Goal: Task Accomplishment & Management: Complete application form

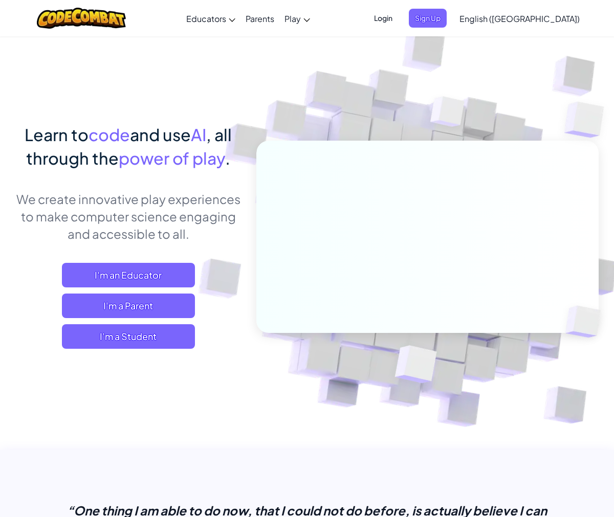
click at [398, 16] on span "Login" at bounding box center [383, 18] width 31 height 19
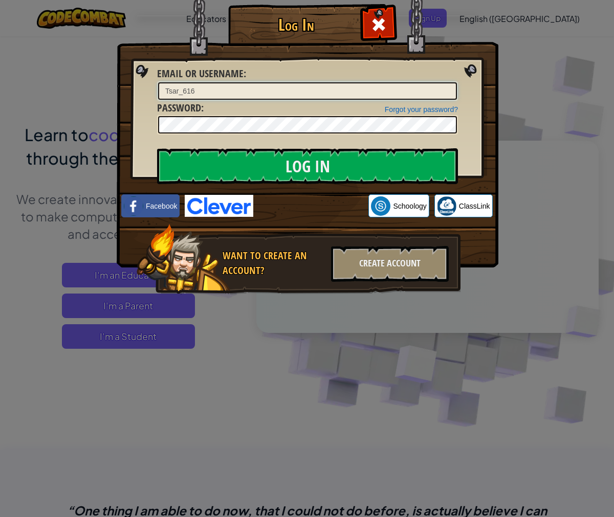
type input "Tsar_616"
click at [157, 148] on input "Log In" at bounding box center [307, 166] width 301 height 36
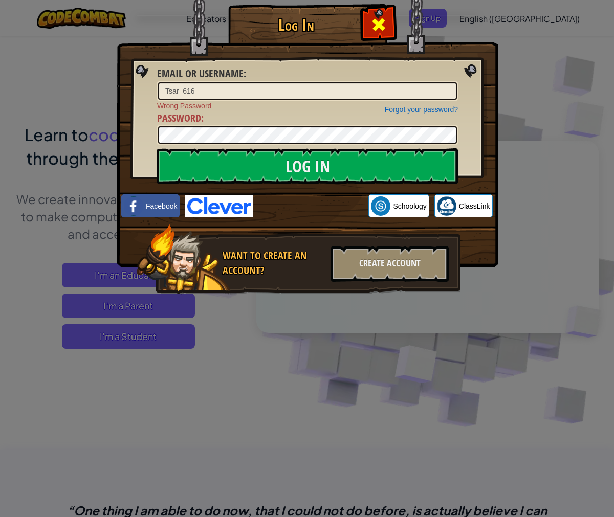
click at [369, 25] on div at bounding box center [378, 23] width 32 height 32
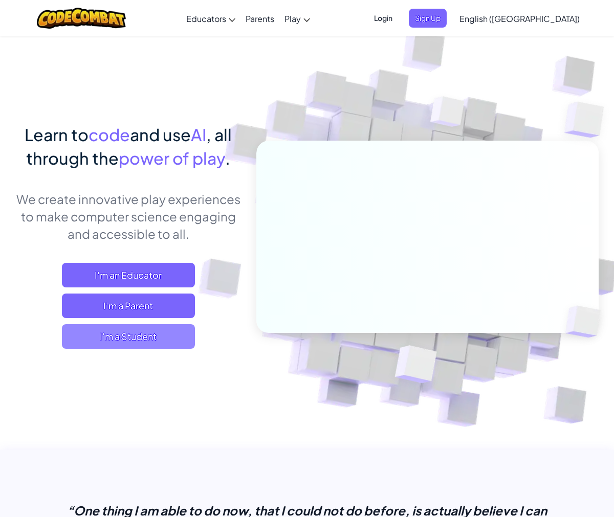
click at [119, 336] on span "I'm a Student" at bounding box center [128, 336] width 133 height 25
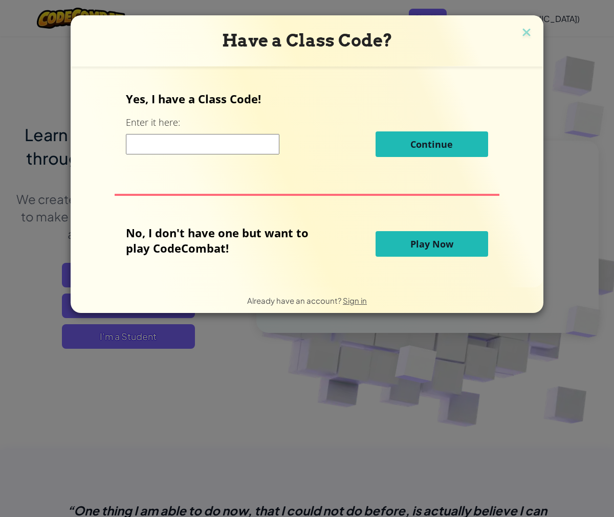
click at [193, 147] on input at bounding box center [202, 144] width 153 height 20
paste input "TodayNoseArm"
type input "TodayNoseArm"
click at [457, 157] on div "Yes, I have a Class Code! Enter it here: TodayNoseArm Continue" at bounding box center [307, 128] width 362 height 74
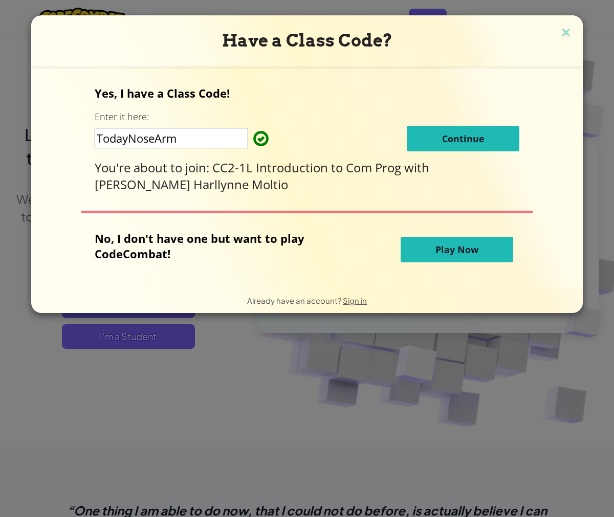
click at [452, 147] on button "Continue" at bounding box center [463, 139] width 113 height 26
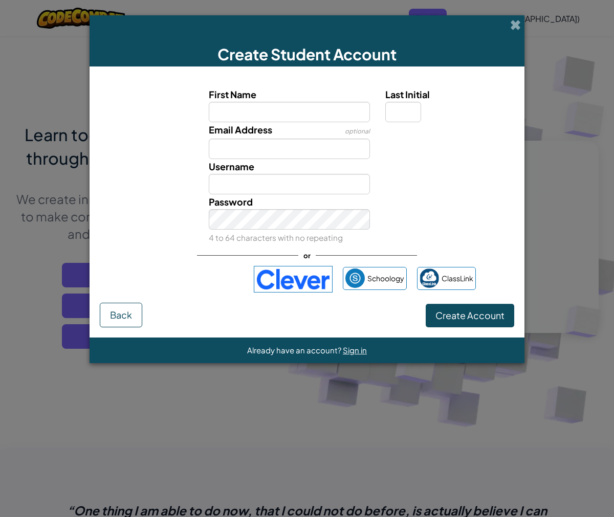
click at [258, 123] on label "Email Address" at bounding box center [240, 129] width 63 height 15
click at [258, 139] on input "Email Address" at bounding box center [290, 149] width 162 height 20
click at [265, 114] on input "First Name" at bounding box center [290, 112] width 162 height 20
type input "Yannick"
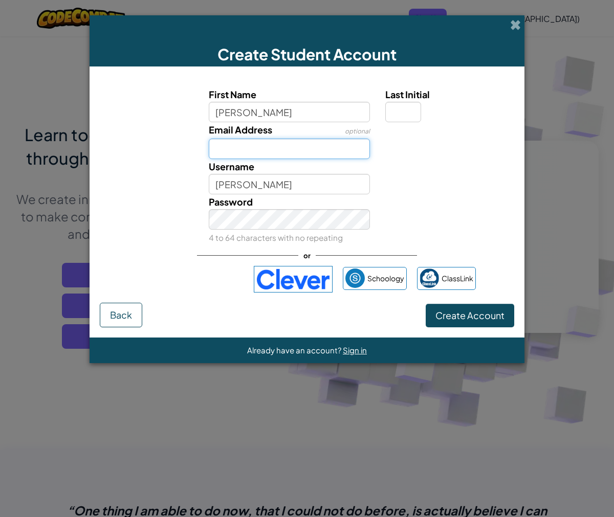
click at [301, 143] on input "Email Address" at bounding box center [290, 149] width 162 height 20
type input "t"
type input "yannickcastillo35@gmail.com"
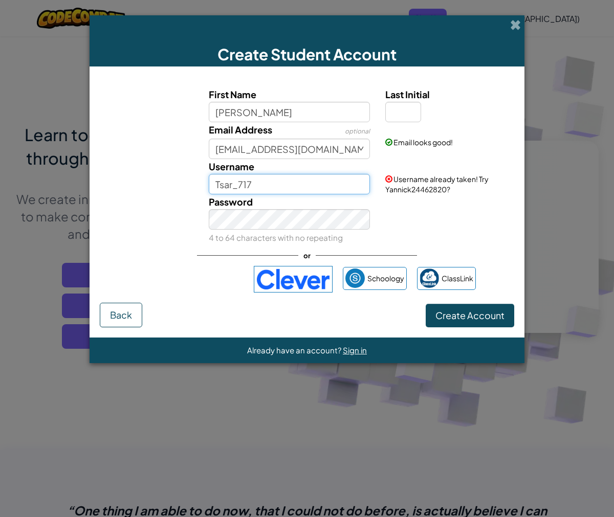
type input "Tsar_717"
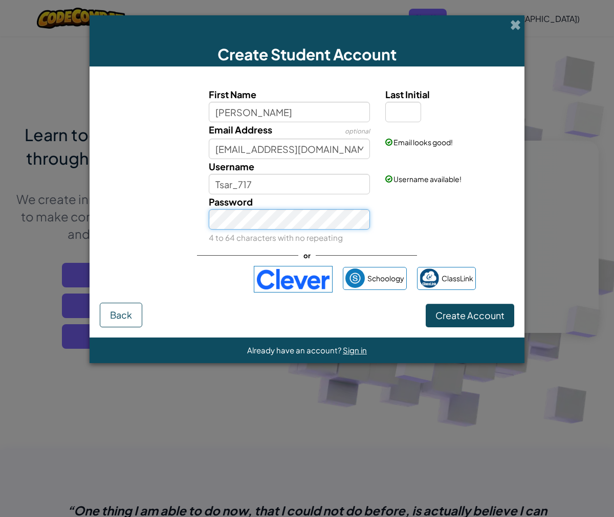
click at [426, 304] on button "Create Account" at bounding box center [470, 316] width 88 height 24
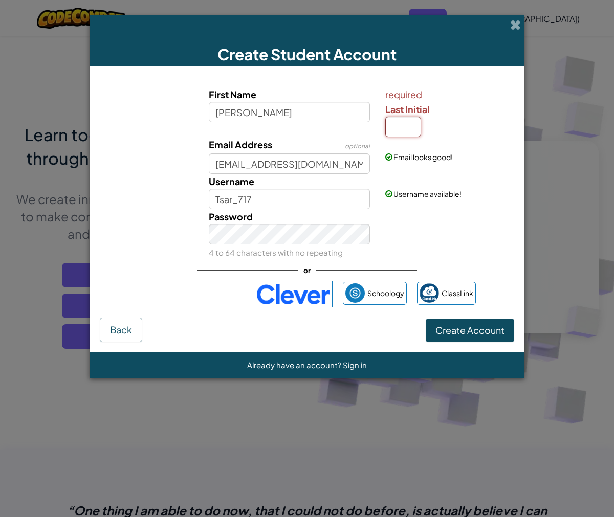
click at [405, 129] on input "Last Initial" at bounding box center [403, 127] width 36 height 20
type input "C"
click at [487, 327] on span "Create Account" at bounding box center [469, 330] width 69 height 12
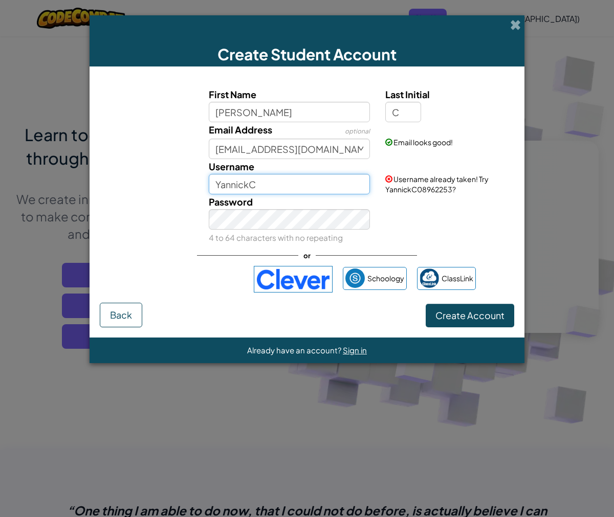
click at [307, 189] on input "YannickC" at bounding box center [290, 184] width 162 height 20
type input "Y"
type input "t"
type input "Tsar_717"
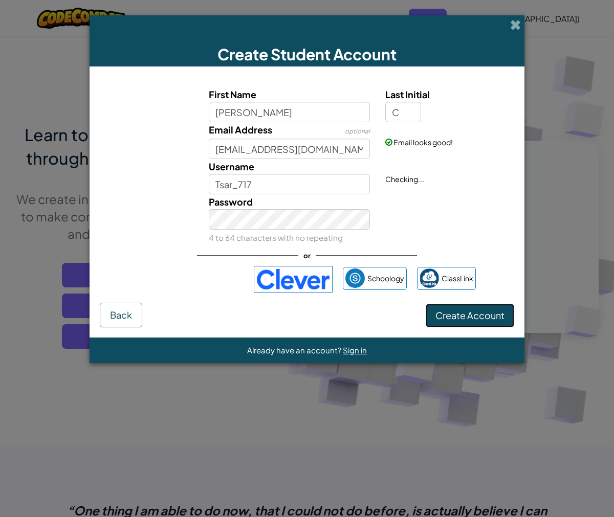
click at [461, 317] on button "Create Account" at bounding box center [470, 316] width 88 height 24
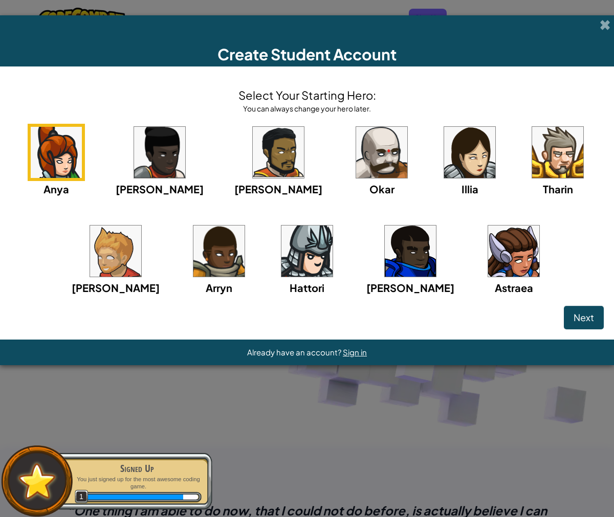
drag, startPoint x: 315, startPoint y: 256, endPoint x: 321, endPoint y: 256, distance: 6.1
click at [315, 256] on img at bounding box center [306, 251] width 51 height 51
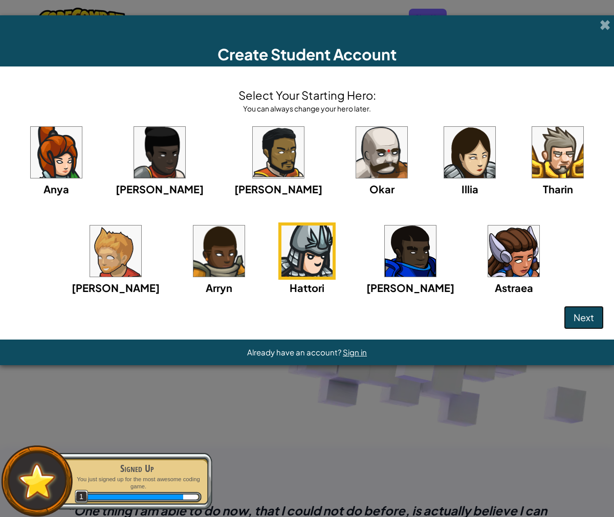
click at [569, 316] on button "Next" at bounding box center [584, 318] width 40 height 24
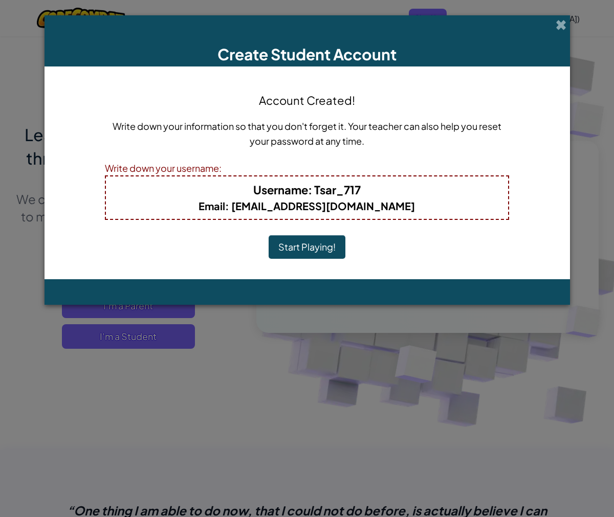
click at [321, 258] on button "Start Playing!" at bounding box center [307, 247] width 77 height 24
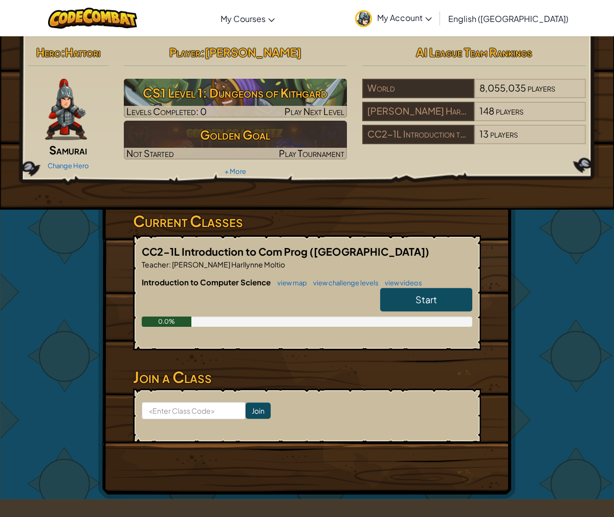
click at [432, 291] on link "Start" at bounding box center [426, 300] width 92 height 24
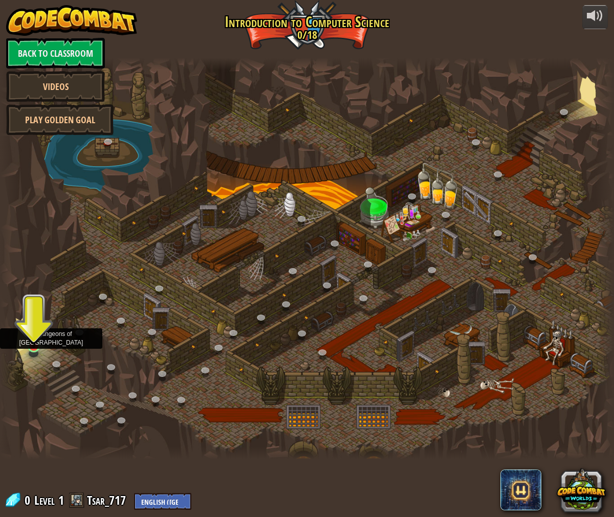
click at [38, 333] on img at bounding box center [34, 330] width 16 height 36
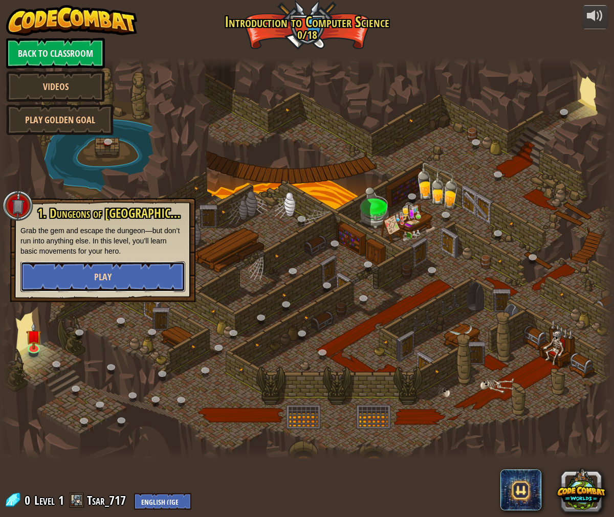
click at [96, 281] on span "Play" at bounding box center [102, 277] width 17 height 13
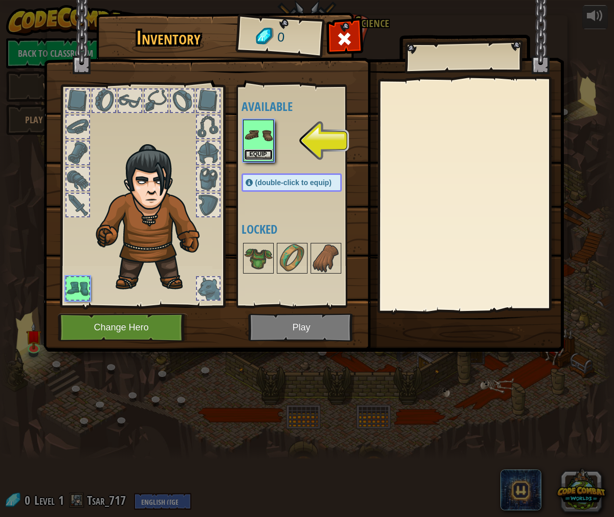
click at [258, 159] on button "Equip" at bounding box center [258, 154] width 29 height 11
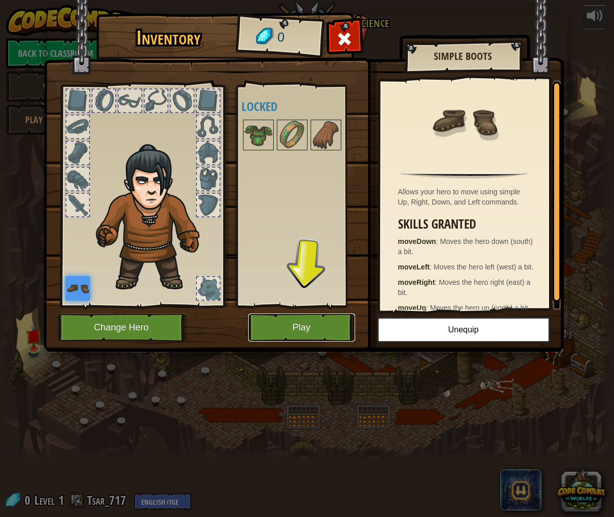
click at [280, 323] on button "Play" at bounding box center [301, 328] width 107 height 28
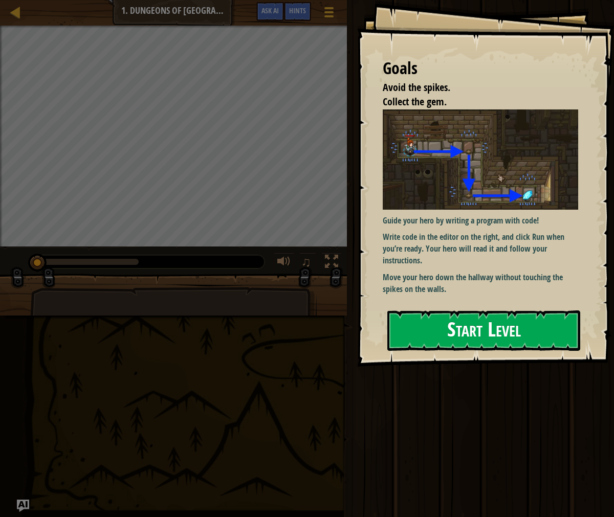
click at [474, 331] on button "Start Level" at bounding box center [483, 330] width 193 height 40
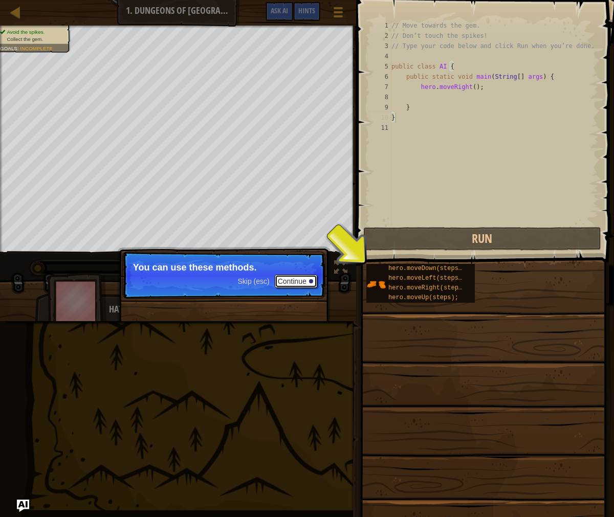
click at [308, 282] on button "Continue" at bounding box center [296, 281] width 42 height 13
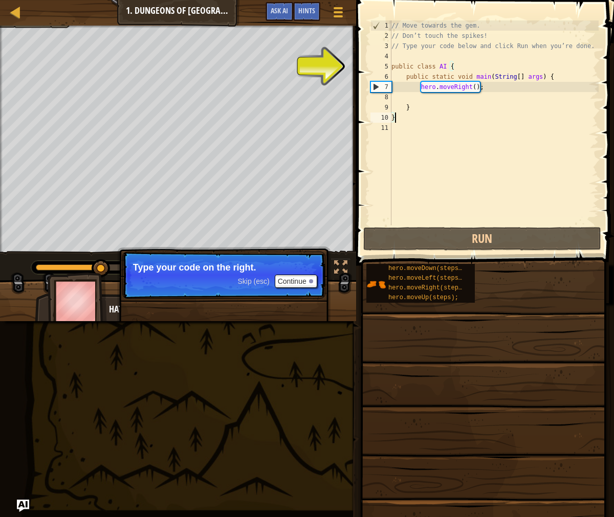
click at [493, 93] on div "// Move towards the gem. // Don’t touch the spikes! // Type your code below and…" at bounding box center [493, 132] width 209 height 225
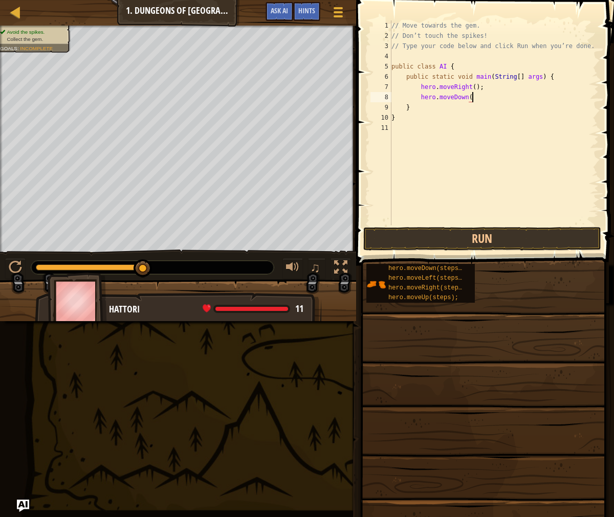
scroll to position [5, 7]
drag, startPoint x: 524, startPoint y: 255, endPoint x: 532, endPoint y: 241, distance: 16.1
click at [531, 243] on div "Hints Videos hero.moveDown() 1 2 3 4 5 6 7 8 9 10 11 // Move towards the gem. /…" at bounding box center [483, 256] width 261 height 512
click at [532, 241] on button "Run" at bounding box center [482, 239] width 238 height 24
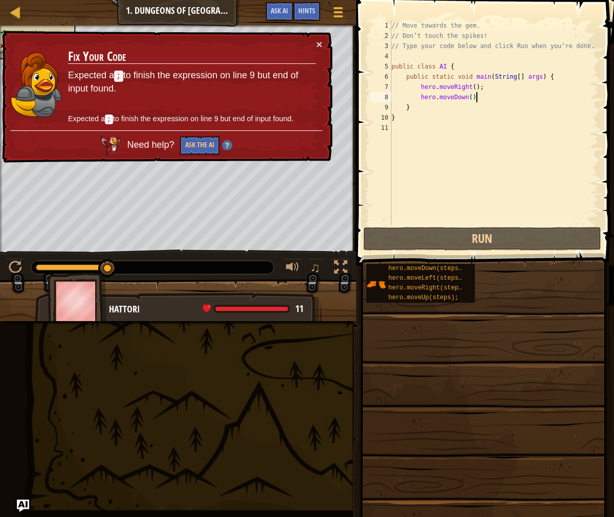
click at [310, 46] on td "Fix Your Code Expected a ; to finish the expression on line 9 but end of input …" at bounding box center [192, 85] width 249 height 92
click at [314, 45] on td "Fix Your Code Expected a ; to finish the expression on line 9 but end of input …" at bounding box center [192, 85] width 249 height 92
click at [315, 44] on td "Fix Your Code Expected a ; to finish the expression on line 9 but end of input …" at bounding box center [192, 85] width 249 height 92
click at [318, 45] on button "×" at bounding box center [319, 44] width 6 height 11
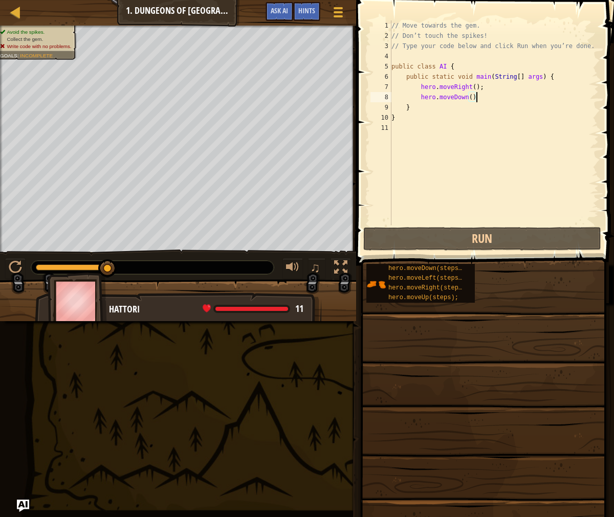
type textarea "hero.moveDown();"
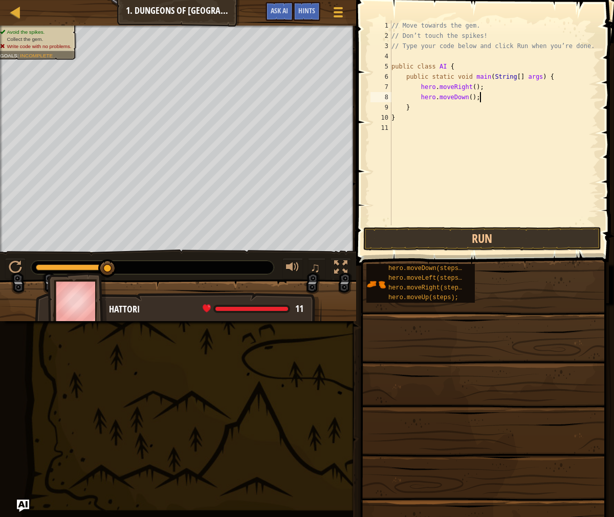
scroll to position [5, 2]
click at [471, 238] on button "Run" at bounding box center [482, 239] width 238 height 24
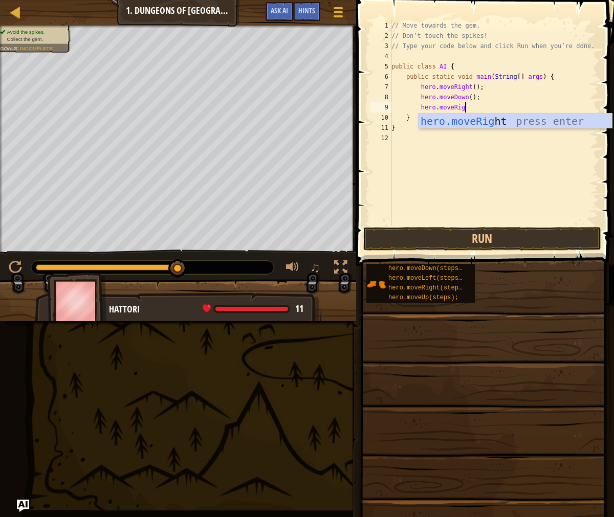
scroll to position [5, 6]
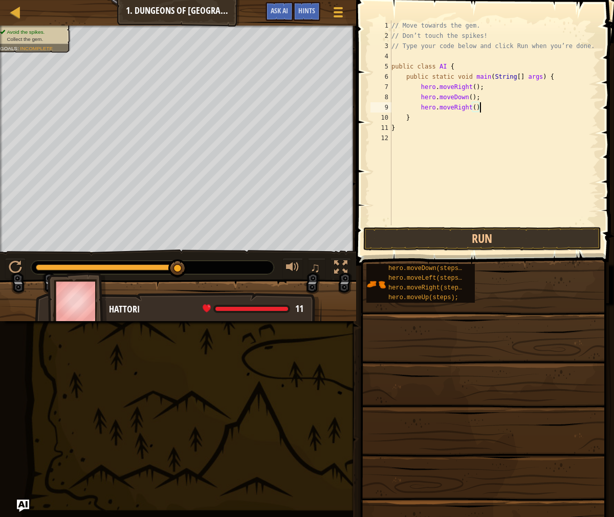
type textarea "hero.moveRight();"
click at [499, 234] on button "Run" at bounding box center [482, 239] width 238 height 24
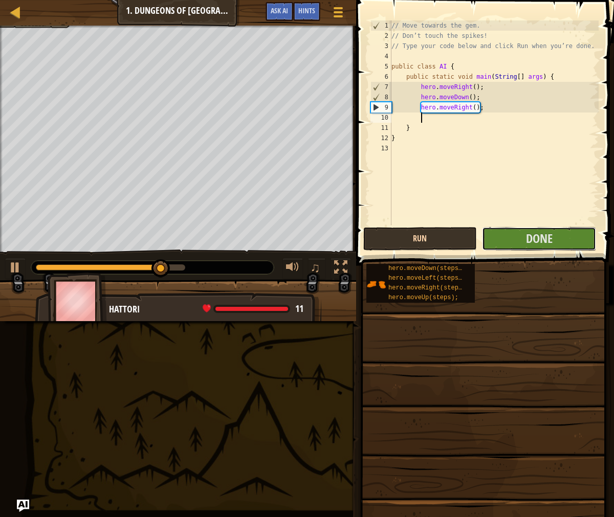
click at [499, 234] on button "Done" at bounding box center [539, 239] width 114 height 24
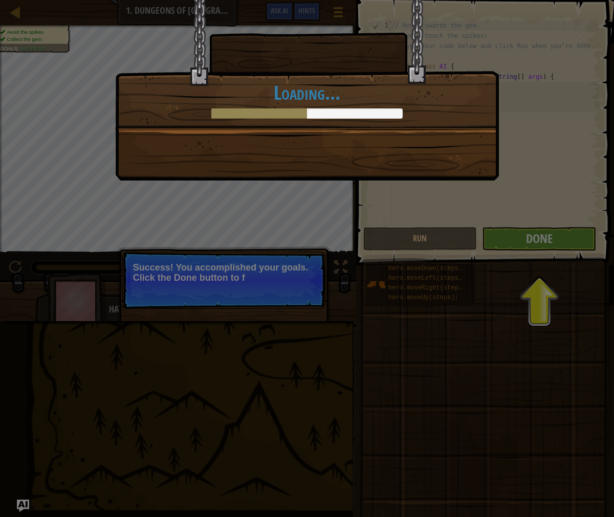
click at [519, 238] on div "You completed Dungeons of Kithgard! +10 +4 New Item Clean code: no code errors …" at bounding box center [307, 258] width 614 height 517
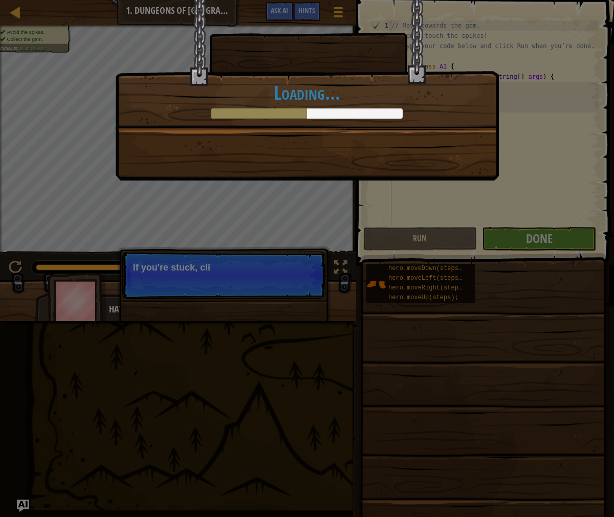
click at [519, 238] on div "You completed Dungeons of Kithgard! +10 +17 New Item Clean code: no code errors…" at bounding box center [307, 258] width 614 height 517
click at [301, 67] on div "You completed Dungeons of Kithgard! +10 +17 New Item Clean code: no code errors…" at bounding box center [307, 64] width 384 height 130
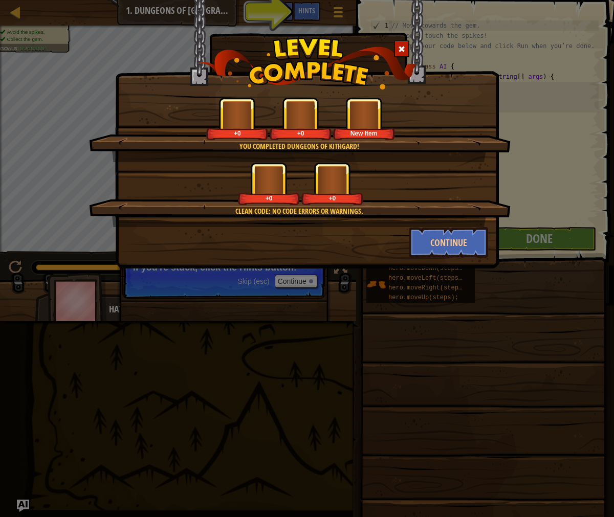
click at [309, 94] on div "You completed Dungeons of Kithgard! +0 +0 New Item Clean code: no code errors o…" at bounding box center [307, 170] width 383 height 176
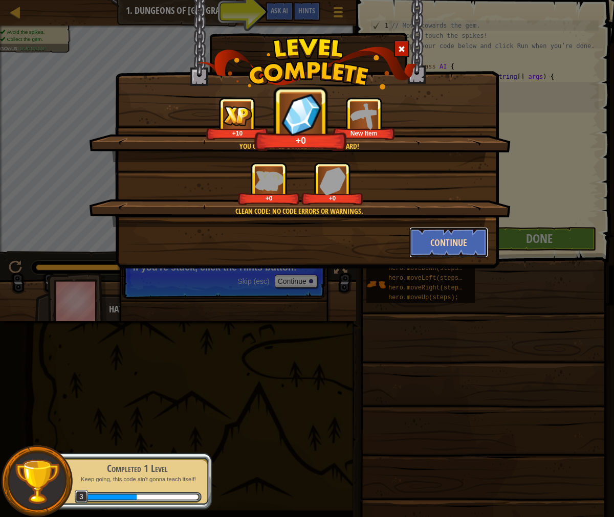
click at [453, 241] on button "Continue" at bounding box center [448, 242] width 79 height 31
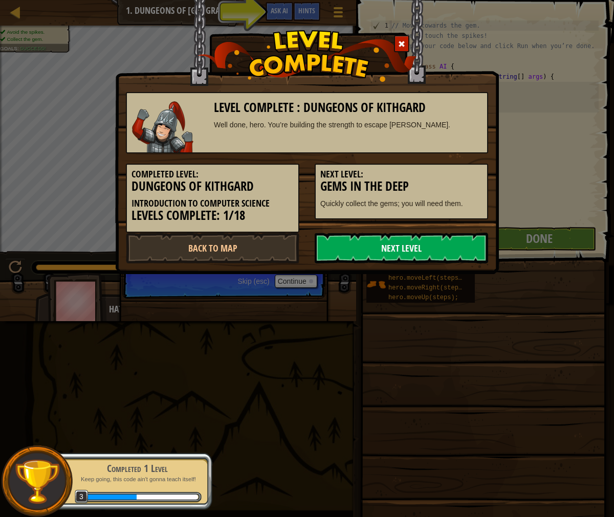
click at [440, 241] on link "Next Level" at bounding box center [401, 248] width 173 height 31
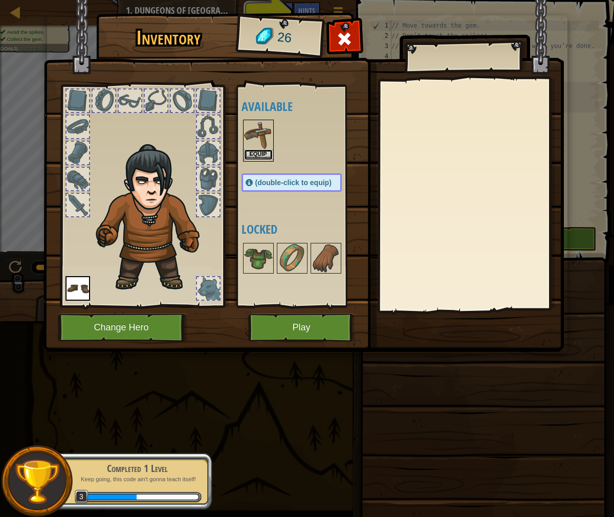
click at [263, 159] on button "Equip" at bounding box center [258, 154] width 29 height 11
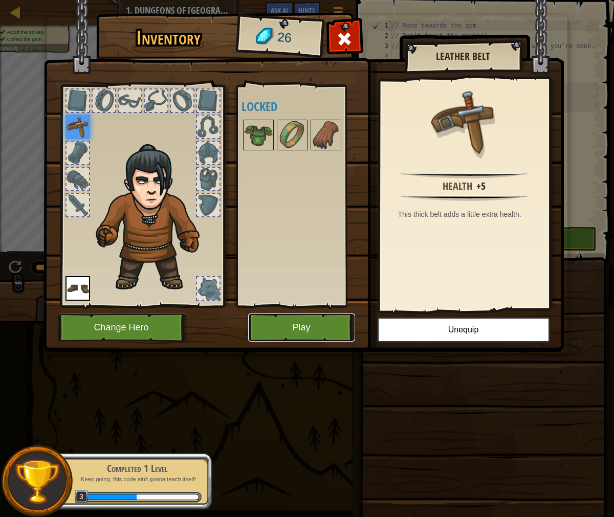
click at [280, 320] on button "Play" at bounding box center [301, 328] width 107 height 28
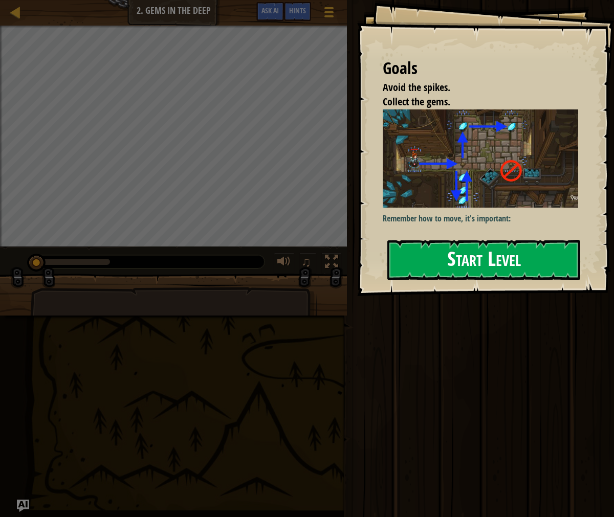
click at [435, 255] on button "Start Level" at bounding box center [483, 260] width 193 height 40
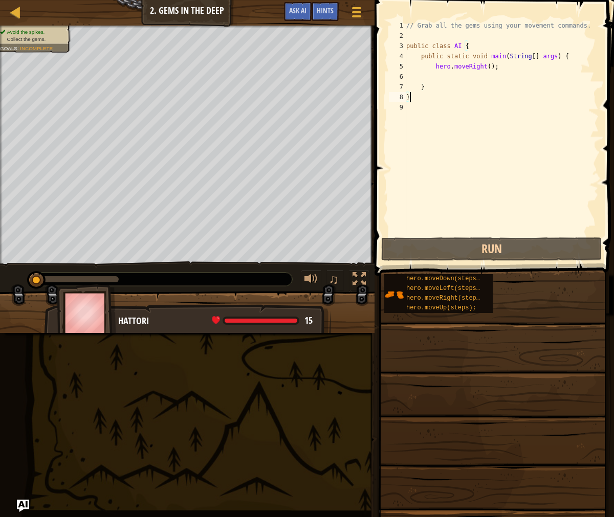
click at [455, 78] on div "// Grab all the gems using your movement commands. public class AI { public sta…" at bounding box center [501, 137] width 194 height 235
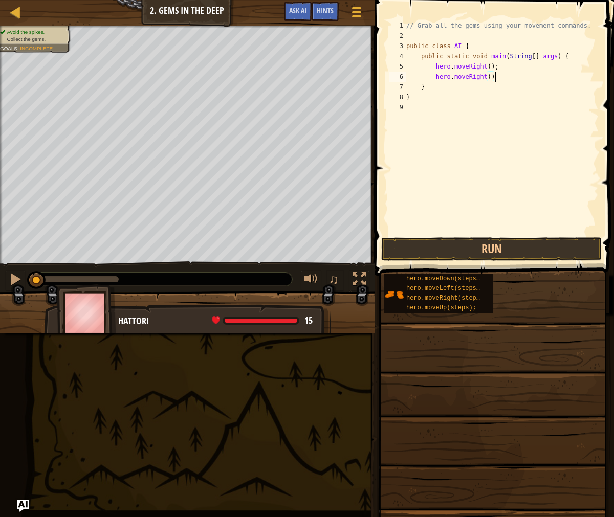
scroll to position [5, 7]
type textarea "hero.moveRight();"
click at [467, 243] on button "Run" at bounding box center [491, 249] width 220 height 24
type textarea "hero.moveUp();"
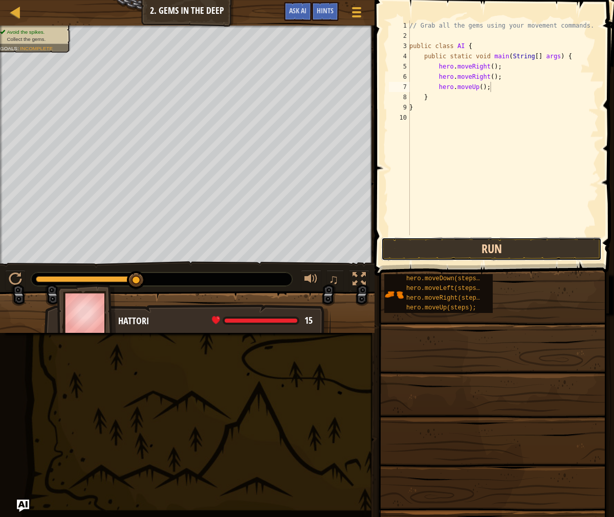
click at [566, 256] on button "Run" at bounding box center [491, 249] width 220 height 24
type textarea "hero.moveLeft();"
click at [528, 248] on button "Run" at bounding box center [491, 249] width 220 height 24
click at [500, 245] on button "Run" at bounding box center [491, 249] width 220 height 24
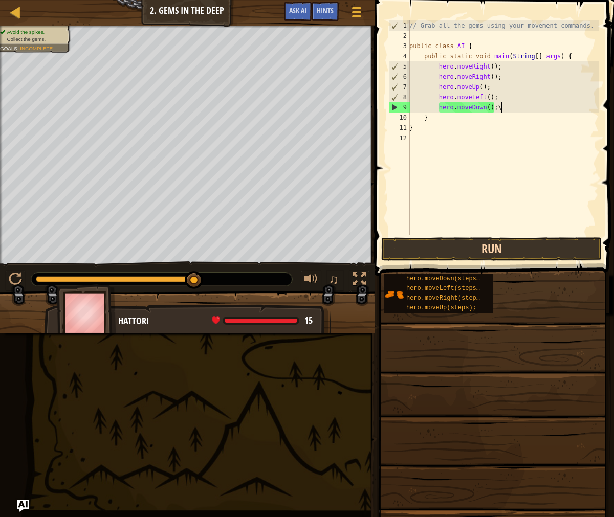
type textarea "hero.moveDown();"
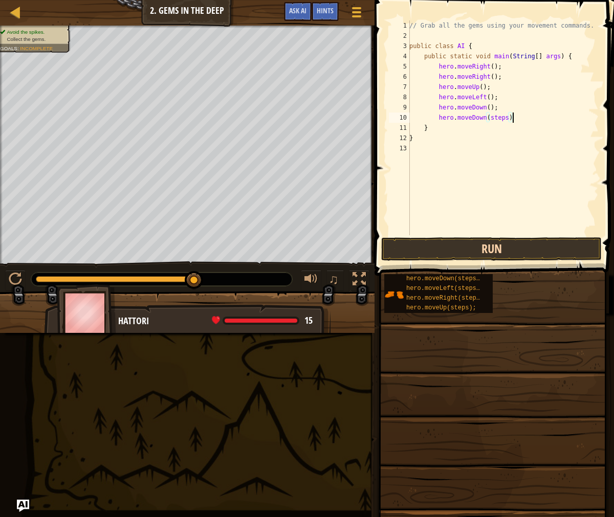
scroll to position [5, 8]
click at [567, 240] on button "Run" at bounding box center [491, 249] width 220 height 24
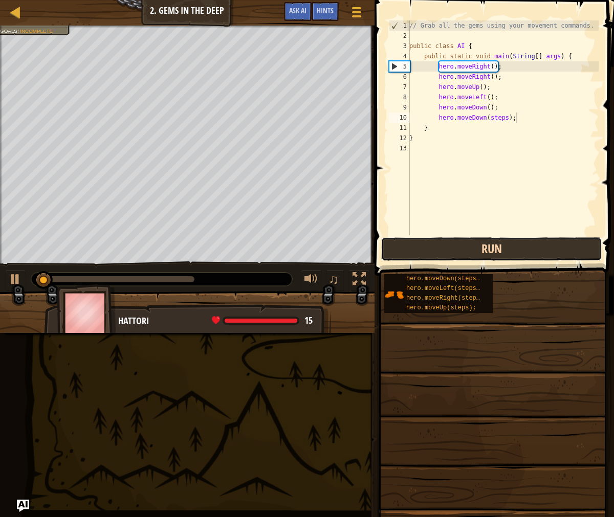
click at [568, 242] on button "Run" at bounding box center [491, 249] width 220 height 24
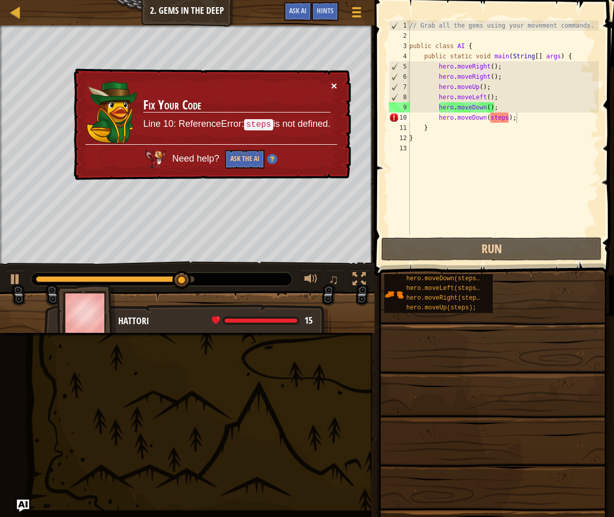
click at [336, 89] on button "×" at bounding box center [334, 85] width 6 height 11
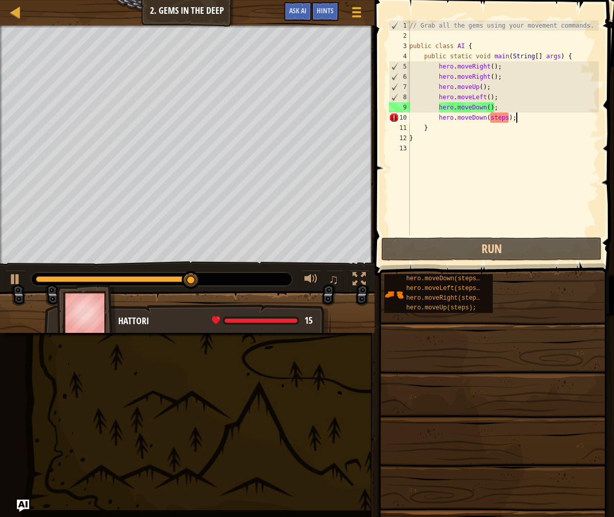
click at [539, 119] on div "// Grab all the gems using your movement commands. public class AI { public sta…" at bounding box center [502, 137] width 191 height 235
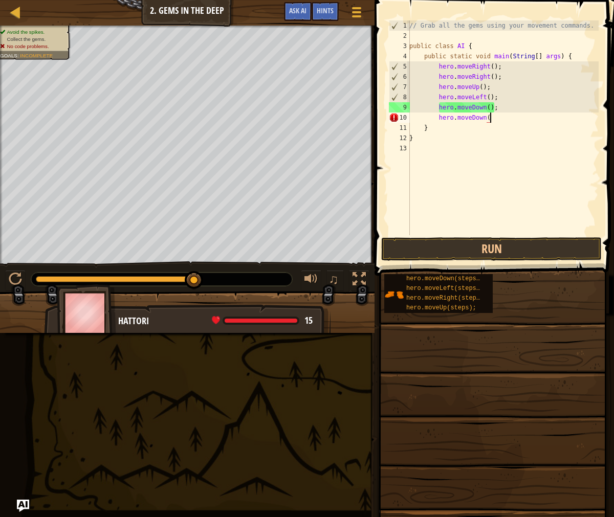
scroll to position [5, 7]
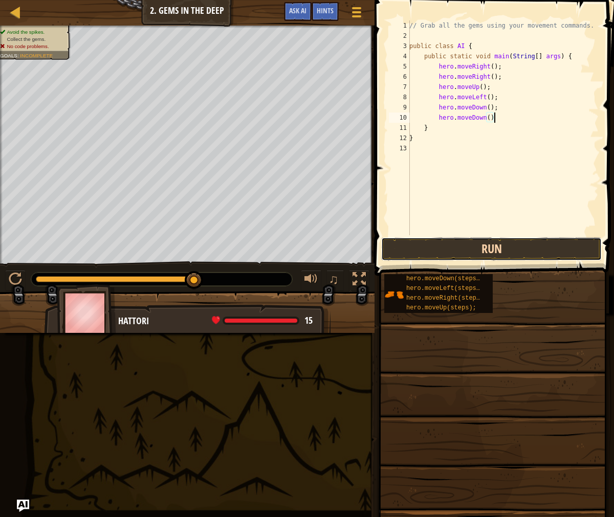
click at [498, 250] on button "Run" at bounding box center [491, 249] width 220 height 24
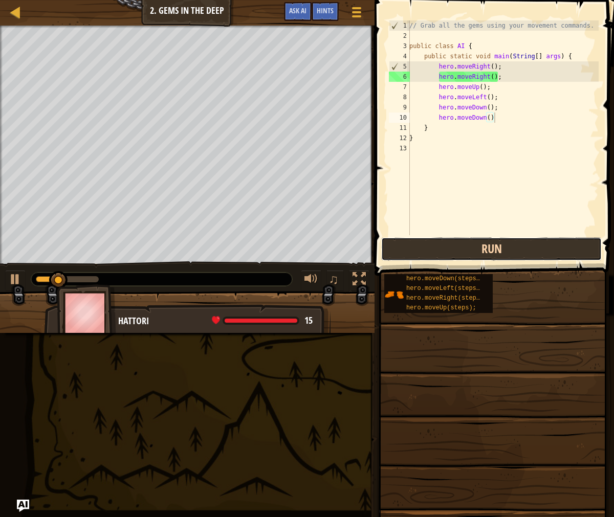
click at [498, 250] on button "Run" at bounding box center [491, 249] width 220 height 24
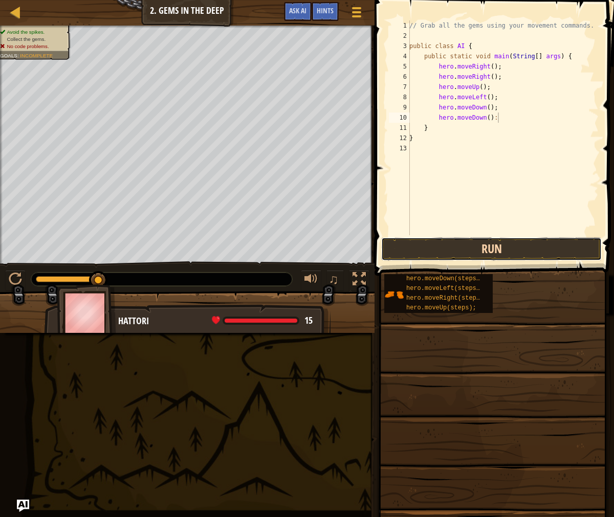
click at [474, 247] on button "Run" at bounding box center [491, 249] width 220 height 24
type textarea "hero.moveDown();"
click at [509, 241] on button "Run" at bounding box center [491, 249] width 220 height 24
click at [509, 245] on button "Run" at bounding box center [491, 249] width 220 height 24
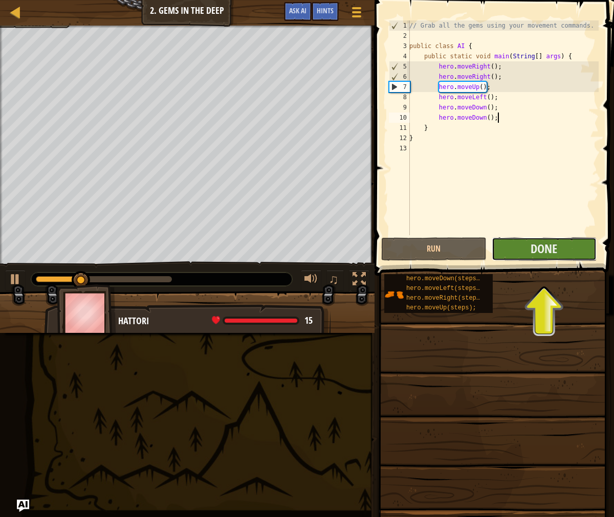
click at [518, 251] on button "Done" at bounding box center [544, 249] width 105 height 24
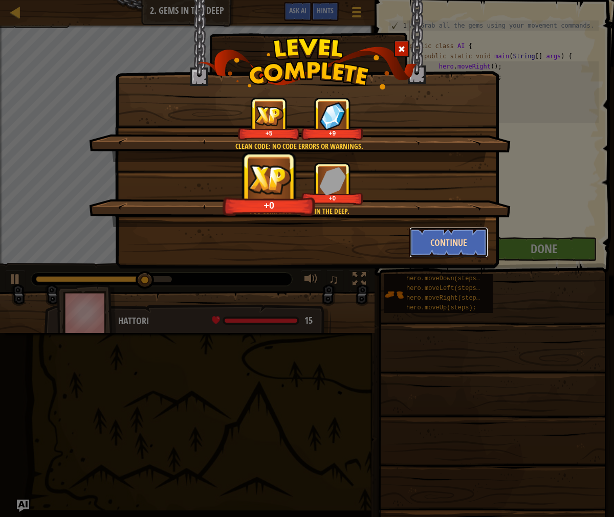
click at [450, 239] on button "Continue" at bounding box center [448, 242] width 79 height 31
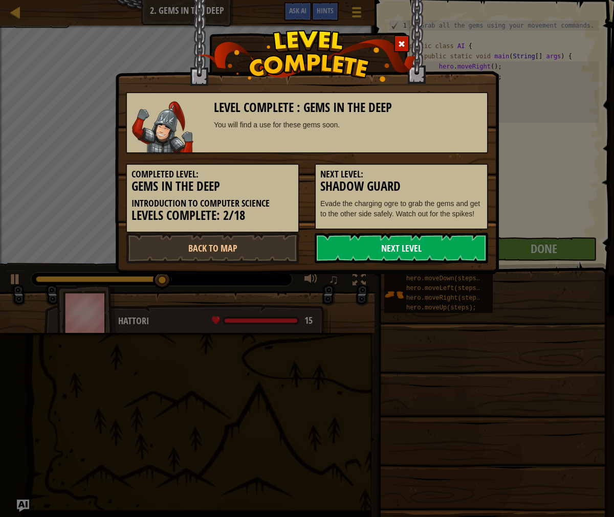
click at [449, 243] on link "Next Level" at bounding box center [401, 248] width 173 height 31
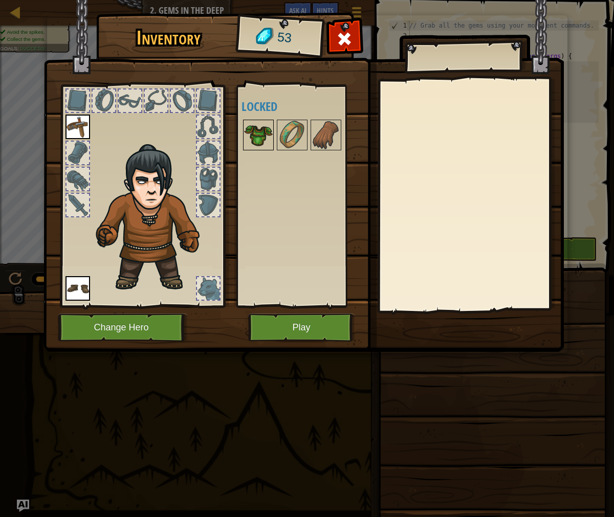
click at [267, 140] on img at bounding box center [258, 135] width 29 height 29
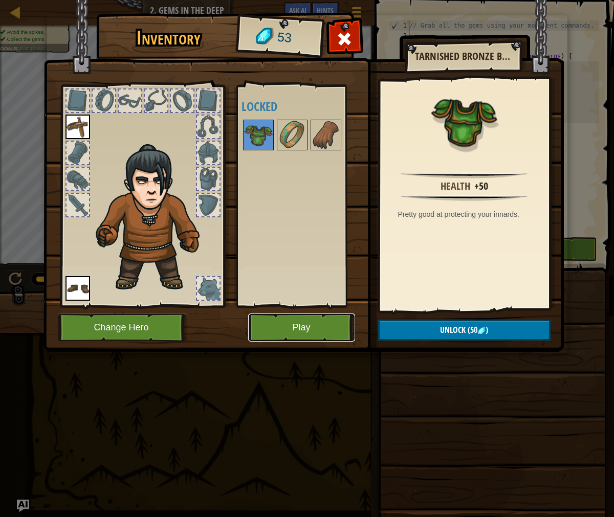
click at [338, 330] on button "Play" at bounding box center [301, 328] width 107 height 28
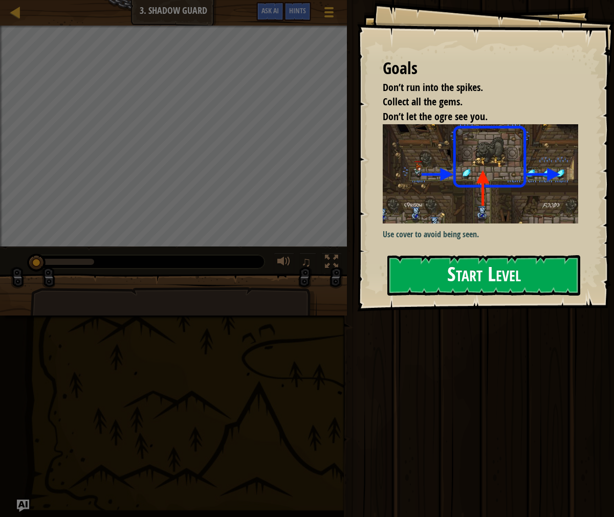
click at [476, 281] on button "Start Level" at bounding box center [483, 275] width 193 height 40
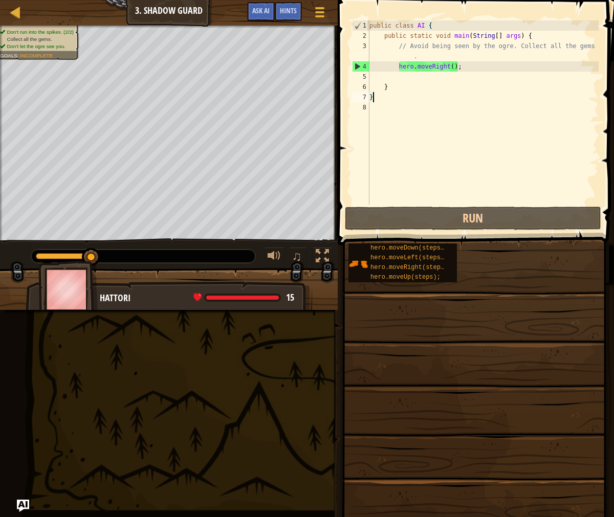
click at [404, 83] on div "public class AI { public static void main ( String [ ] args ) { // Avoid being …" at bounding box center [482, 122] width 231 height 205
type textarea "}"
click at [408, 80] on div "public class AI { public static void main ( String [ ] args ) { // Avoid being …" at bounding box center [482, 122] width 231 height 205
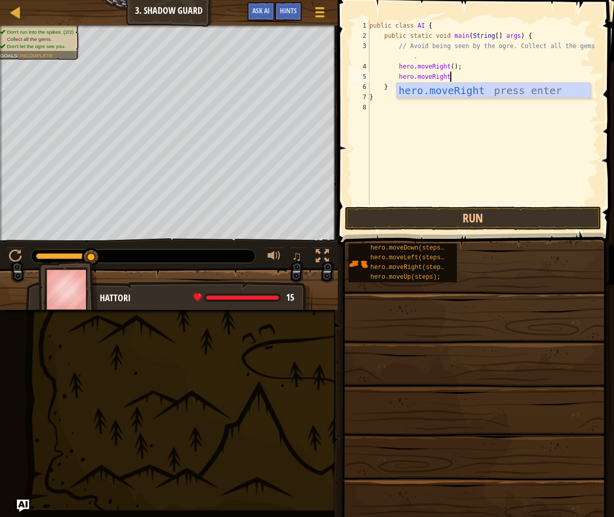
scroll to position [5, 6]
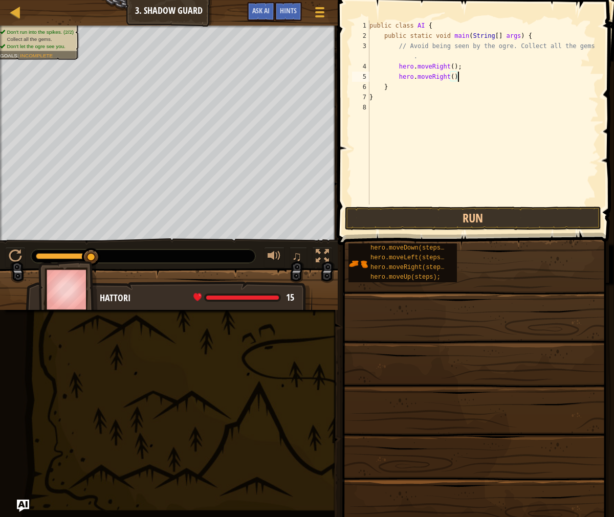
type textarea "hero.moveRight();"
type textarea "hero.moveup();"
click at [438, 86] on div "public class AI { public static void main ( String [ ] args ) { // Avoid being …" at bounding box center [484, 122] width 228 height 205
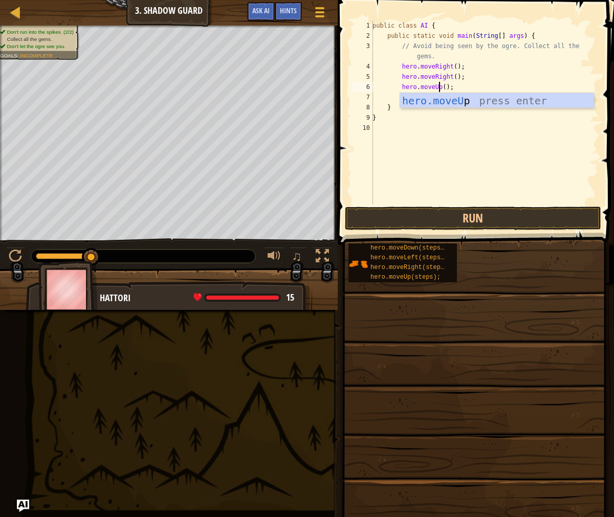
type textarea "hero.moveUp();"
click at [469, 87] on div "public class AI { public static void main ( String [ ] args ) { // Avoid being …" at bounding box center [484, 122] width 228 height 205
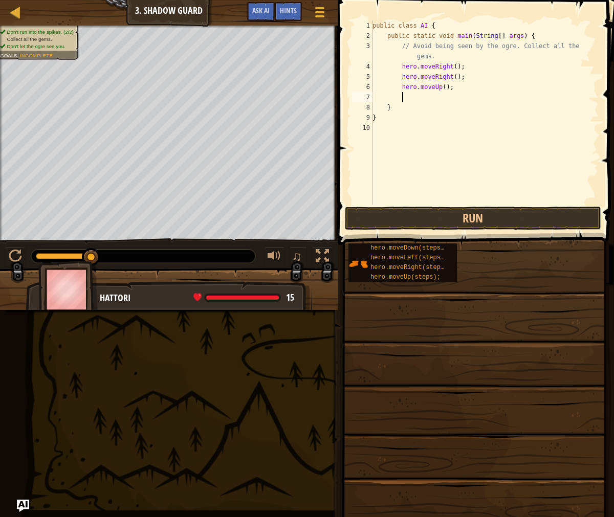
click at [459, 98] on div "public class AI { public static void main ( String [ ] args ) { // Avoid being …" at bounding box center [484, 122] width 228 height 205
type textarea "H"
type textarea "hero.moveLeft();"
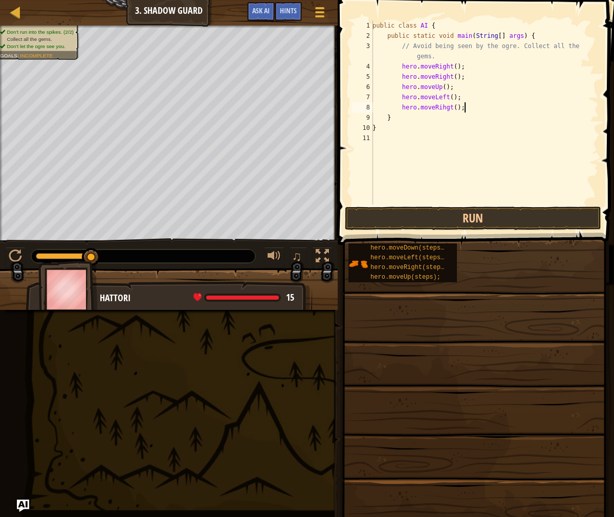
scroll to position [5, 7]
click at [433, 223] on button "Run" at bounding box center [473, 219] width 256 height 24
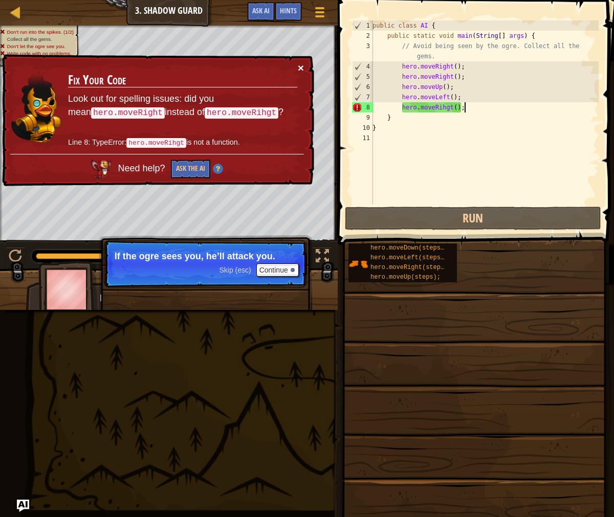
click at [303, 63] on button "×" at bounding box center [301, 67] width 6 height 11
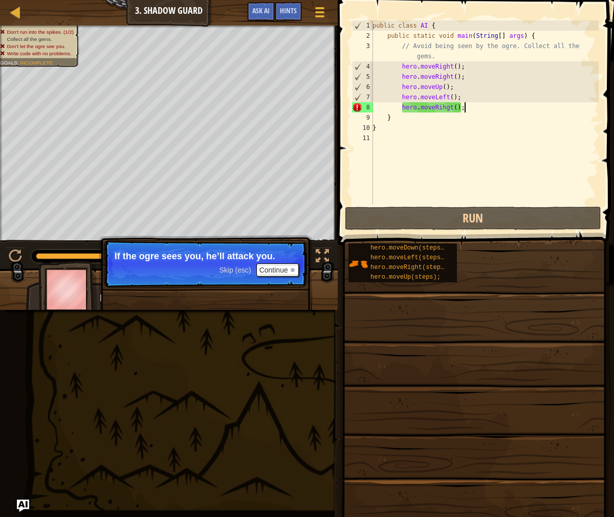
click at [453, 106] on div "public class AI { public static void main ( String [ ] args ) { // Avoid being …" at bounding box center [484, 122] width 228 height 205
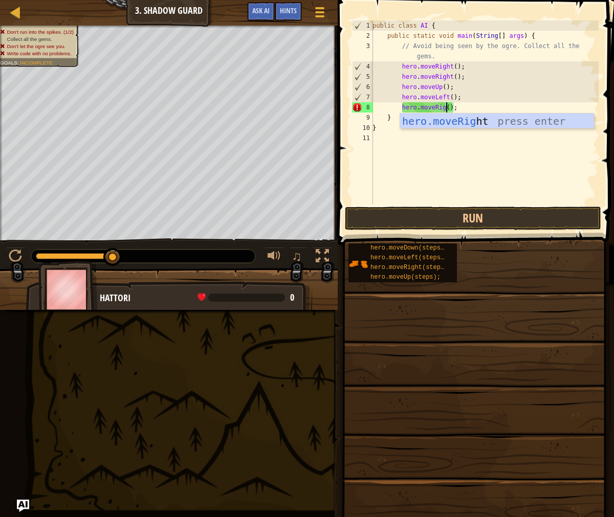
scroll to position [5, 7]
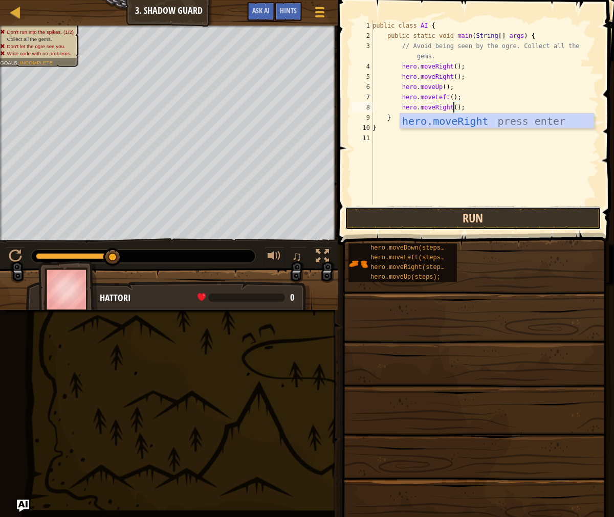
click at [512, 214] on button "Run" at bounding box center [473, 219] width 256 height 24
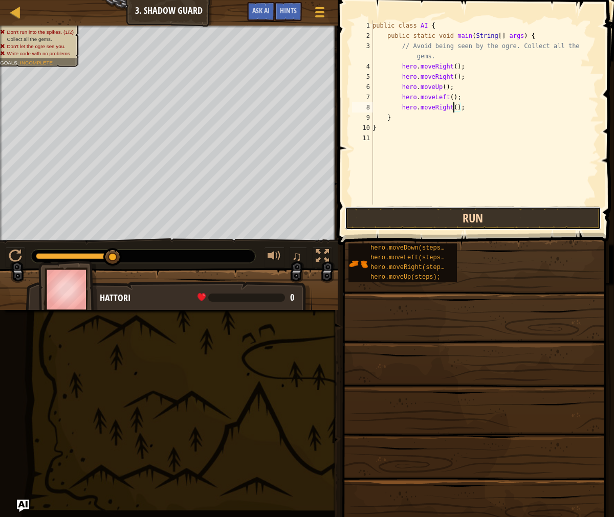
click at [486, 219] on button "Run" at bounding box center [473, 219] width 256 height 24
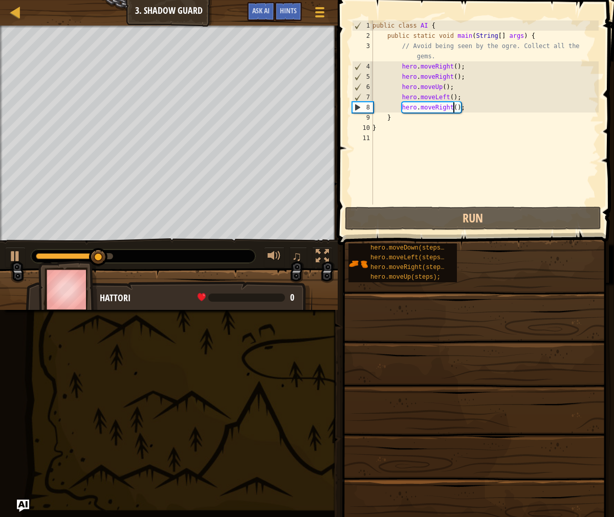
click at [507, 114] on div "public class AI { public static void main ( String [ ] args ) { // Avoid being …" at bounding box center [484, 122] width 228 height 205
click at [496, 112] on div "public class AI { public static void main ( String [ ] args ) { // Avoid being …" at bounding box center [484, 122] width 228 height 205
type textarea "hero.moveRight();"
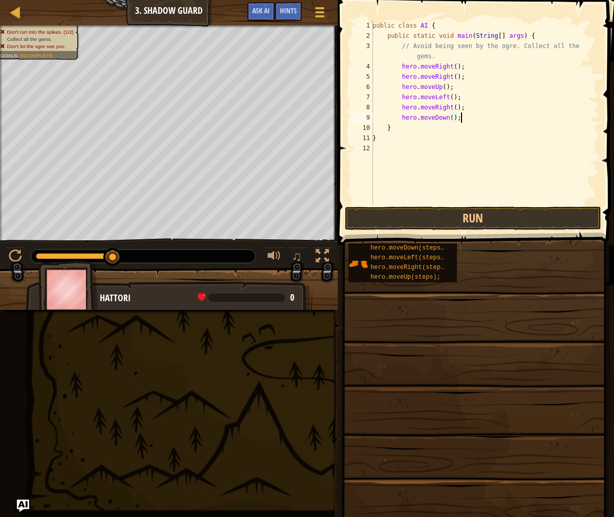
scroll to position [5, 7]
click at [474, 216] on button "Run" at bounding box center [473, 219] width 256 height 24
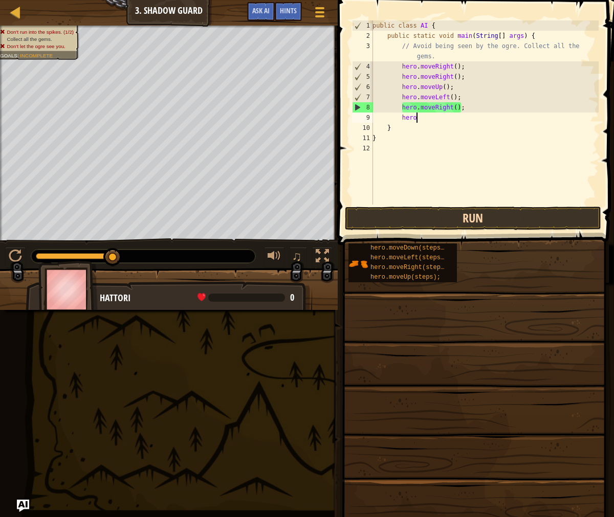
type textarea "h"
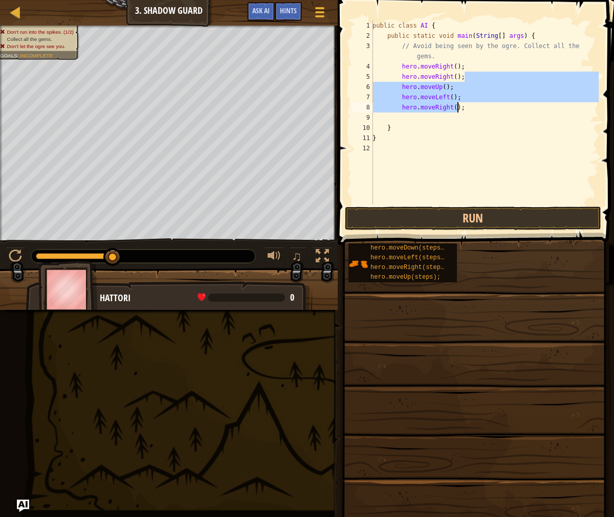
drag, startPoint x: 467, startPoint y: 77, endPoint x: 449, endPoint y: 77, distance: 18.4
click at [459, 98] on div "public class AI { public static void main ( String [ ] args ) { // Avoid being …" at bounding box center [484, 122] width 228 height 205
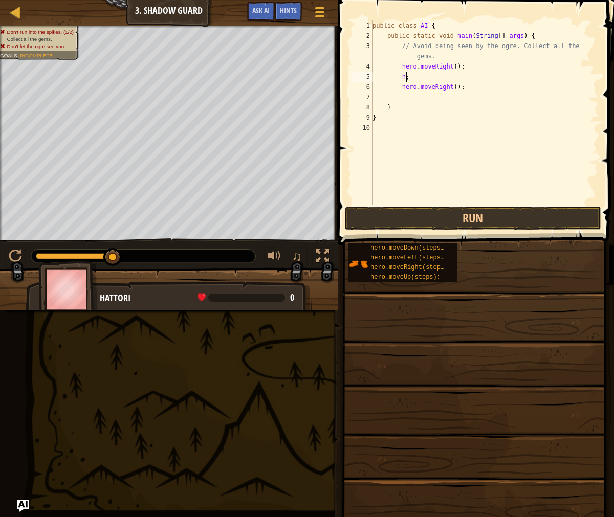
type textarea ";"
click at [415, 77] on div "public class AI { public static void main ( String [ ] args ) { // Avoid being …" at bounding box center [484, 122] width 228 height 205
click at [403, 88] on div "public class AI { public static void main ( String [ ] args ) { // Avoid being …" at bounding box center [484, 122] width 228 height 205
type textarea "hero.moveRight();"
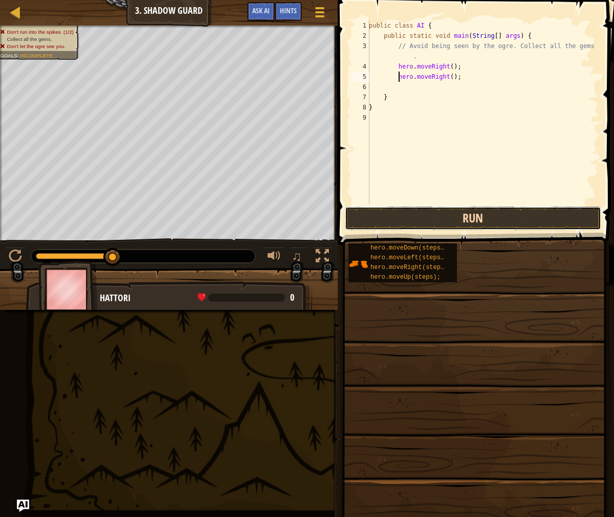
click at [449, 219] on button "Run" at bounding box center [473, 219] width 256 height 24
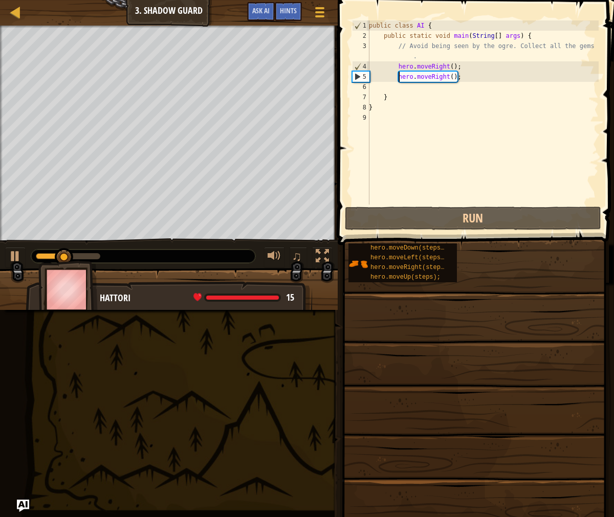
click at [492, 88] on div "public class AI { public static void main ( String [ ] args ) { // Avoid being …" at bounding box center [483, 122] width 232 height 205
click at [488, 82] on div "public class AI { public static void main ( String [ ] args ) { // Avoid being …" at bounding box center [483, 122] width 232 height 205
click at [491, 77] on div "public class AI { public static void main ( String [ ] args ) { // Avoid being …" at bounding box center [483, 122] width 232 height 205
type textarea "hero.moveRight();"
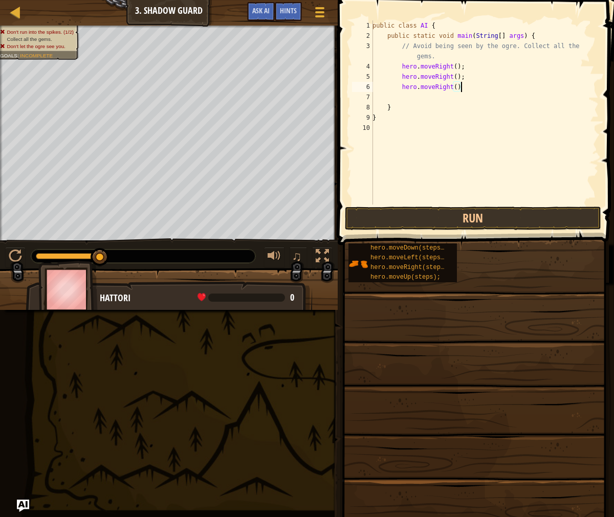
scroll to position [5, 7]
type textarea "hero.moveRight();"
click at [450, 217] on button "Run" at bounding box center [473, 219] width 256 height 24
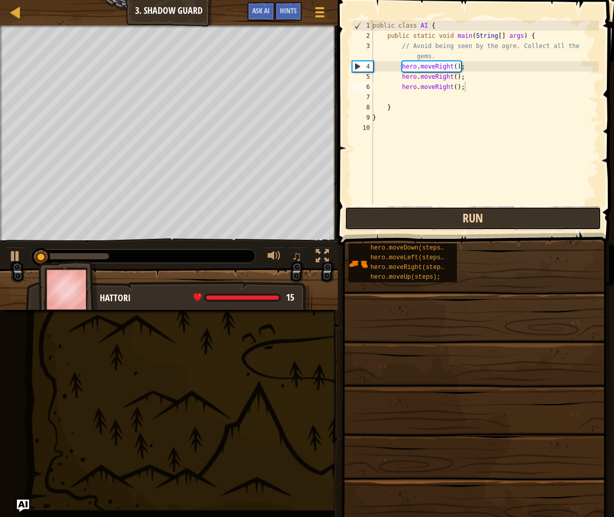
click at [450, 218] on button "Run" at bounding box center [473, 219] width 256 height 24
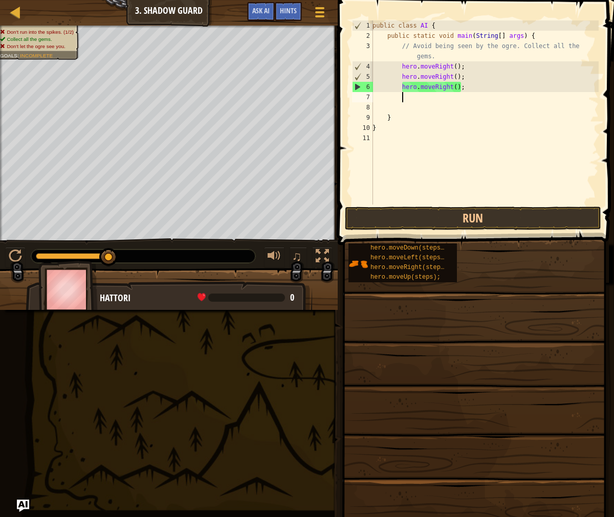
scroll to position [5, 2]
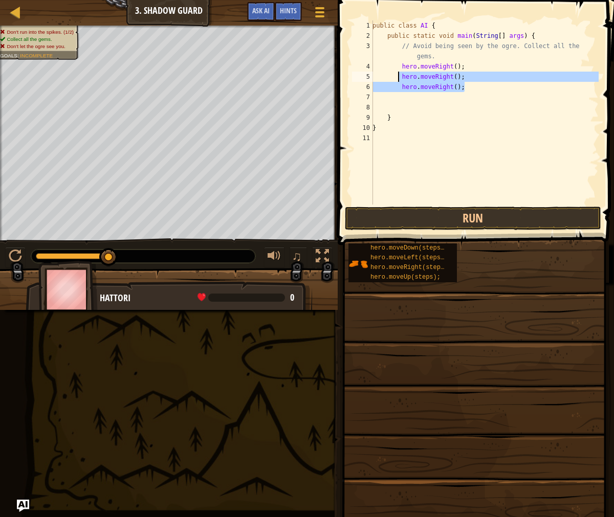
drag, startPoint x: 501, startPoint y: 85, endPoint x: 399, endPoint y: 80, distance: 102.4
click at [399, 80] on div "public class AI { public static void main ( String [ ] args ) { // Avoid being …" at bounding box center [484, 122] width 228 height 205
type textarea "hero.moveRight(); hero.moveRight();"
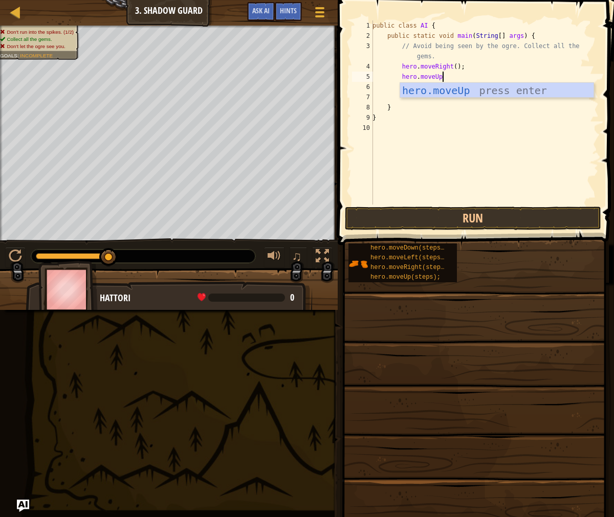
scroll to position [5, 5]
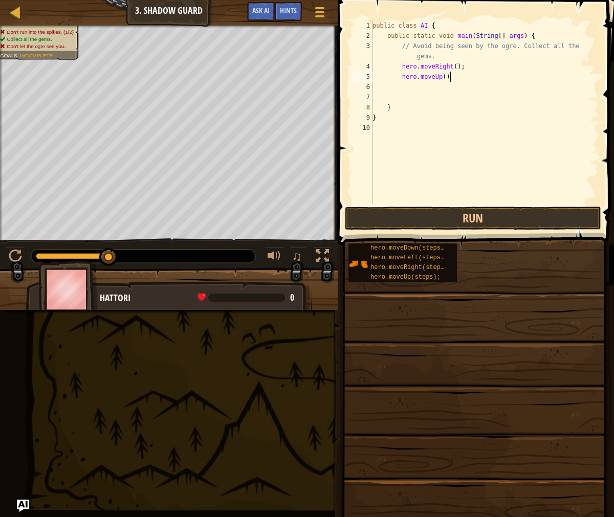
type textarea "hero.moveUp();"
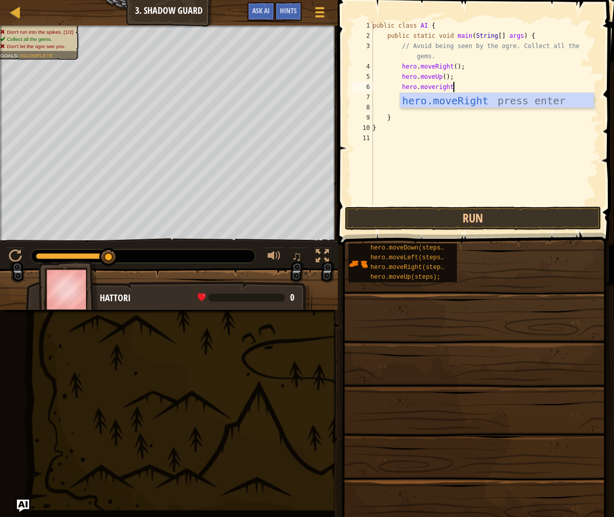
scroll to position [5, 6]
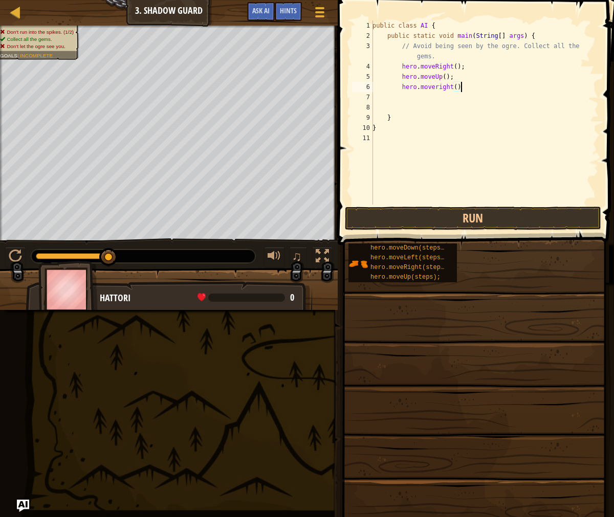
type textarea "hero.moveright();"
drag, startPoint x: 440, startPoint y: 88, endPoint x: 443, endPoint y: 77, distance: 11.5
click at [443, 77] on div "public class AI { public static void main ( String [ ] args ) { // Avoid being …" at bounding box center [484, 122] width 228 height 205
click at [443, 88] on div "public class AI { public static void main ( String [ ] args ) { // Avoid being …" at bounding box center [484, 122] width 228 height 205
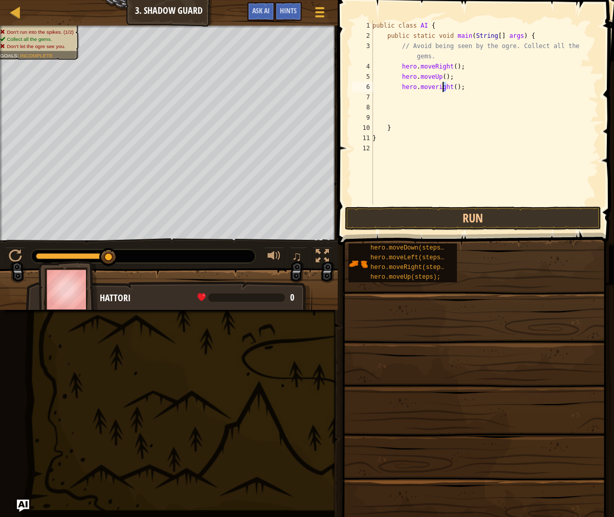
click at [440, 88] on div "public class AI { public static void main ( String [ ] args ) { // Avoid being …" at bounding box center [484, 122] width 228 height 205
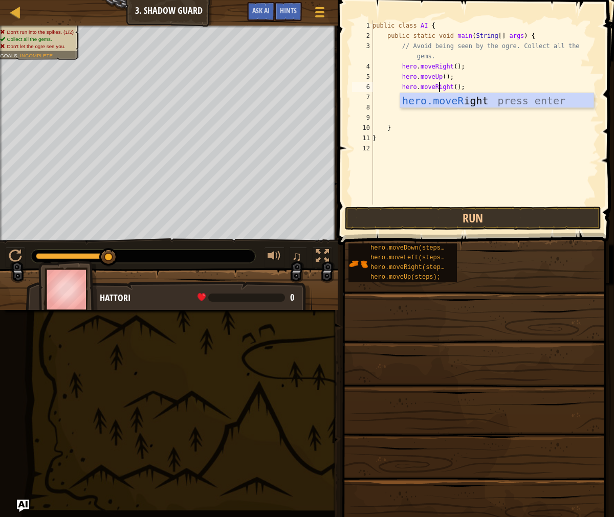
scroll to position [5, 6]
click at [484, 82] on div "public class AI { public static void main ( String [ ] args ) { // Avoid being …" at bounding box center [484, 122] width 228 height 205
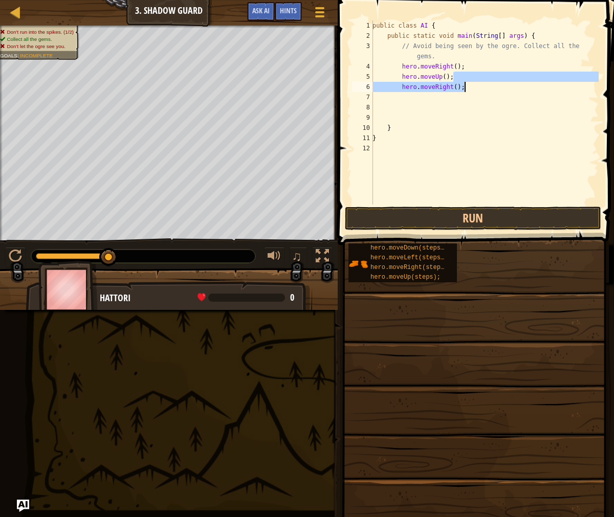
click at [480, 84] on div "public class AI { public static void main ( String [ ] args ) { // Avoid being …" at bounding box center [484, 122] width 228 height 205
type textarea "hero.moveRight();"
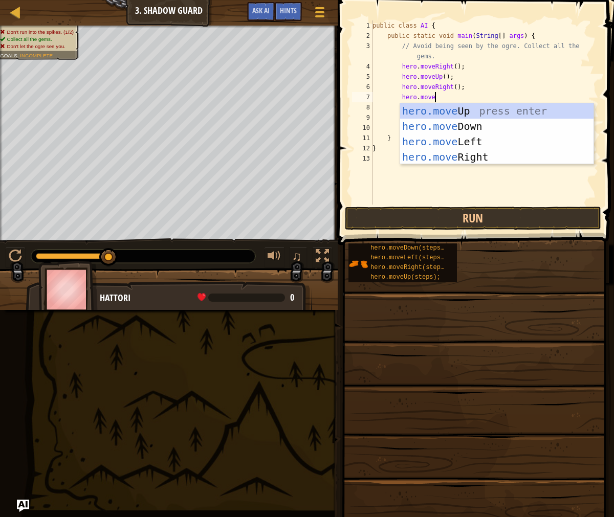
scroll to position [5, 5]
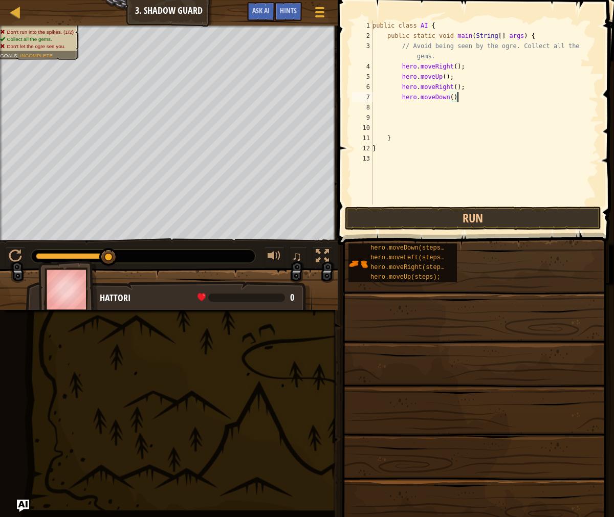
type textarea "hero.moveDown();"
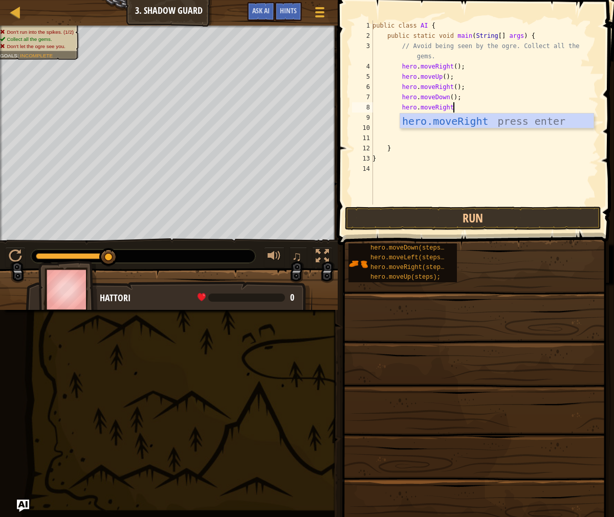
scroll to position [5, 6]
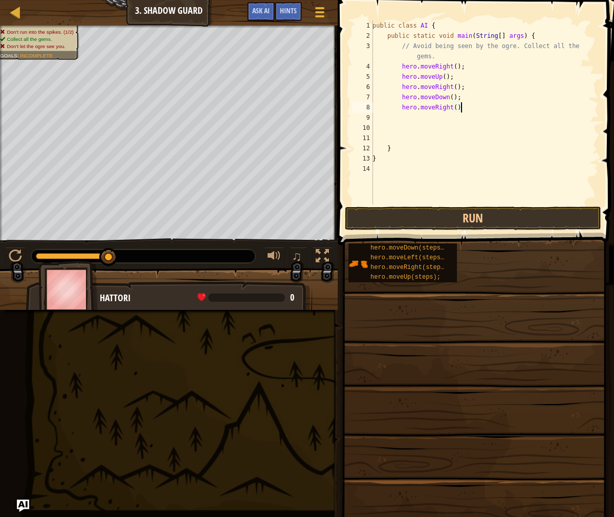
type textarea "hero.moveRight();"
click at [522, 228] on button "Run" at bounding box center [473, 219] width 256 height 24
click at [531, 224] on button "Run" at bounding box center [473, 219] width 256 height 24
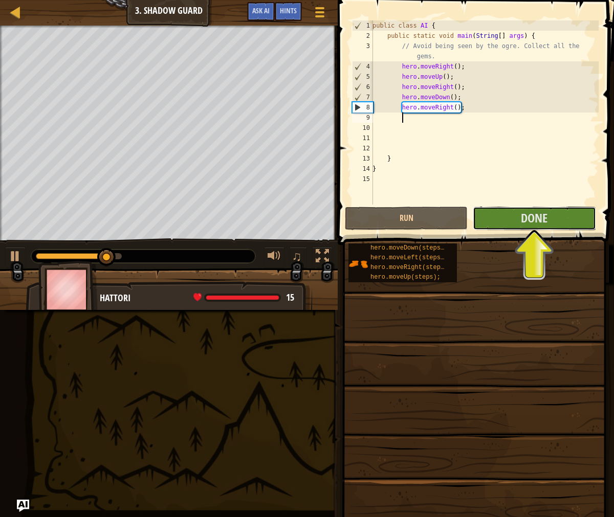
click at [535, 230] on div "1 2 3 4 5 6 7 8 9 10 11 12 13 14 15 public class AI { public static void main (…" at bounding box center [474, 142] width 279 height 275
click at [536, 221] on span "Done" at bounding box center [534, 218] width 27 height 16
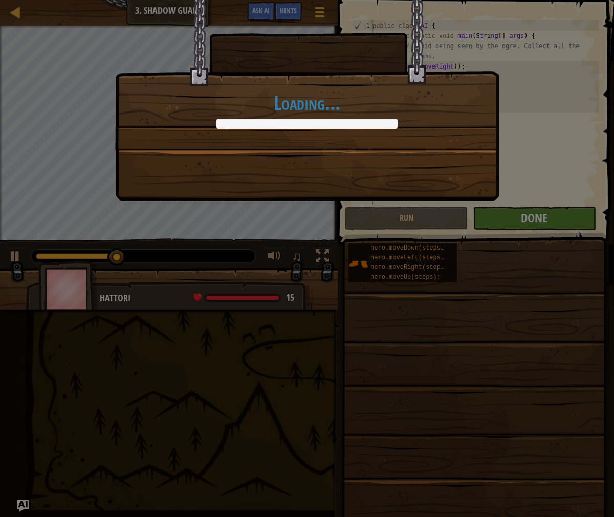
click at [536, 221] on div "Loading..." at bounding box center [307, 258] width 614 height 517
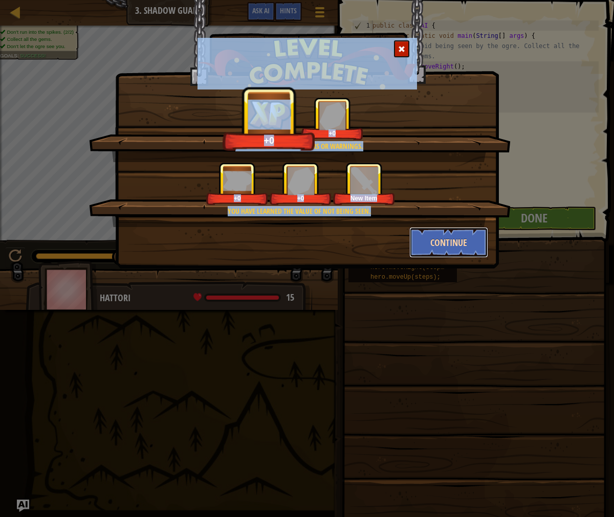
click at [463, 247] on button "Continue" at bounding box center [448, 242] width 79 height 31
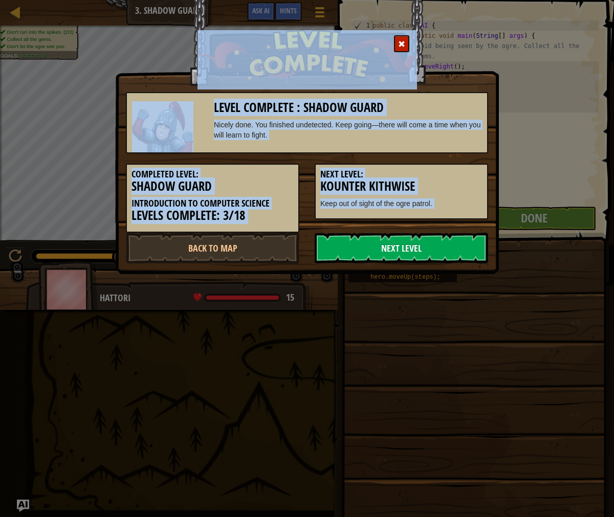
click at [464, 249] on link "Next Level" at bounding box center [401, 248] width 173 height 31
click at [435, 201] on p "Keep out of sight of the ogre patrol." at bounding box center [401, 203] width 162 height 10
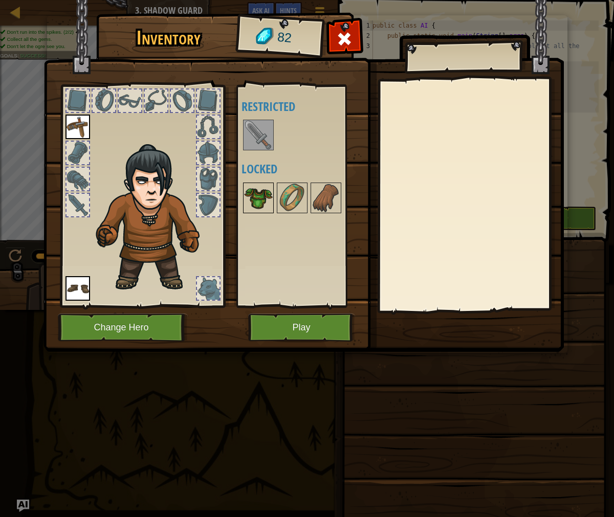
click at [254, 209] on img at bounding box center [258, 198] width 29 height 29
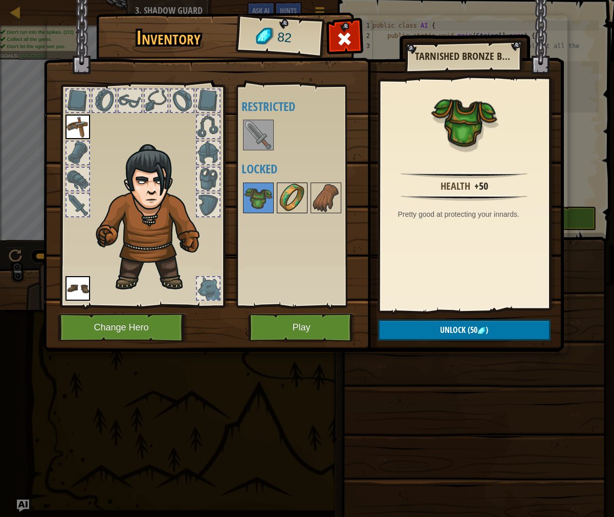
click at [282, 206] on img at bounding box center [292, 198] width 29 height 29
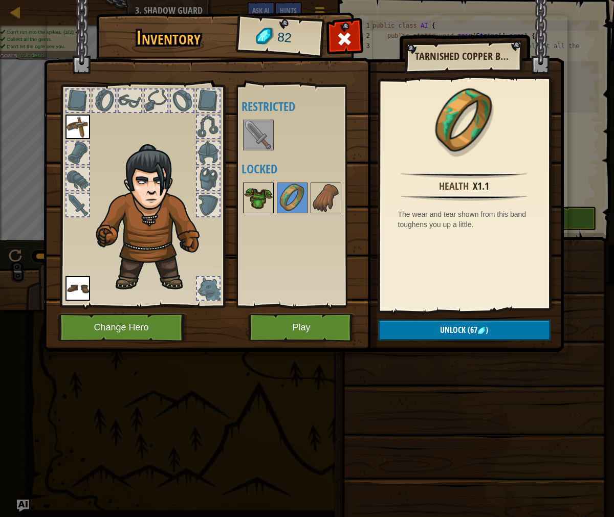
click at [256, 208] on img at bounding box center [258, 198] width 29 height 29
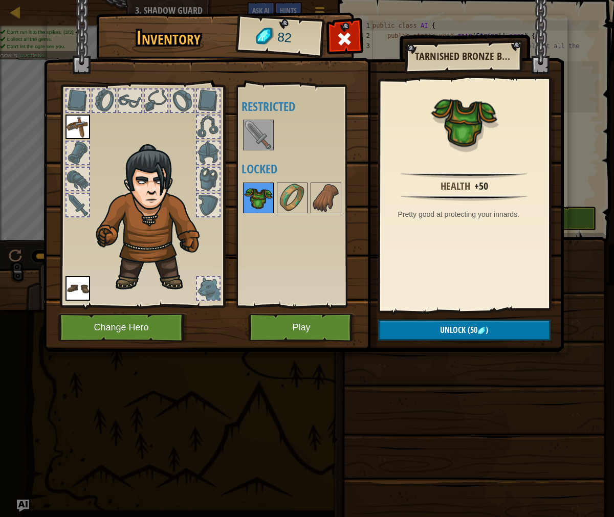
click at [252, 199] on img at bounding box center [258, 198] width 29 height 29
click at [299, 328] on button "Play" at bounding box center [301, 328] width 107 height 28
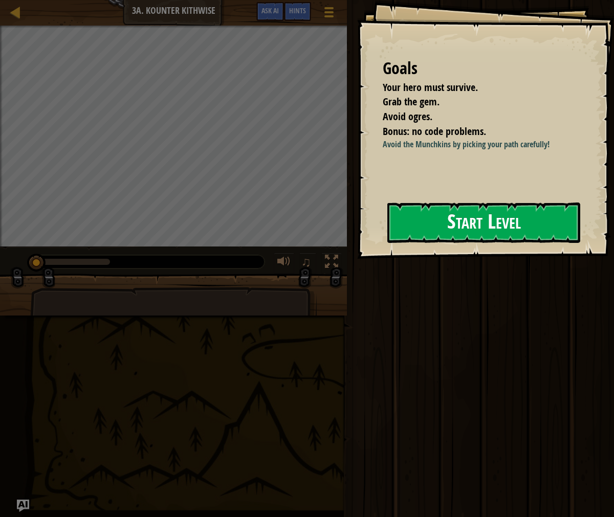
drag, startPoint x: 458, startPoint y: 231, endPoint x: 492, endPoint y: 237, distance: 34.4
click at [473, 235] on button "Start Level" at bounding box center [483, 223] width 193 height 40
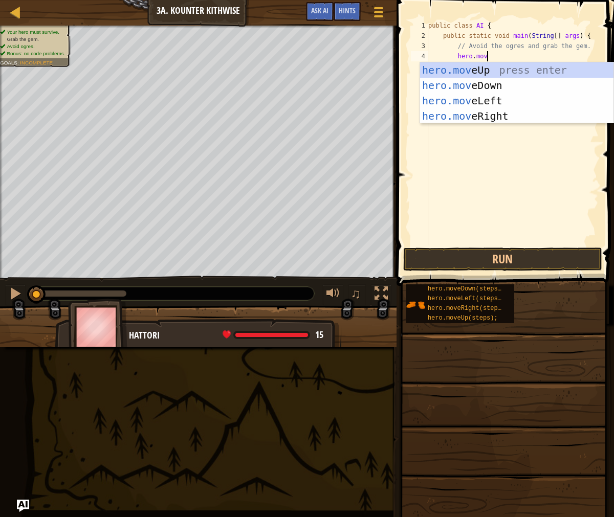
scroll to position [5, 5]
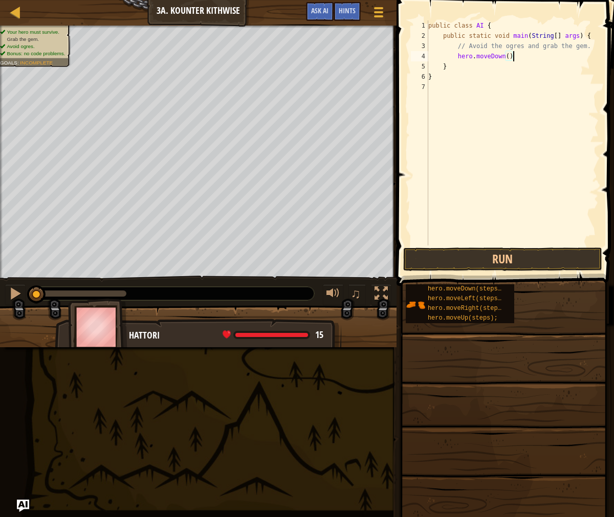
type textarea "hero.moveDown();"
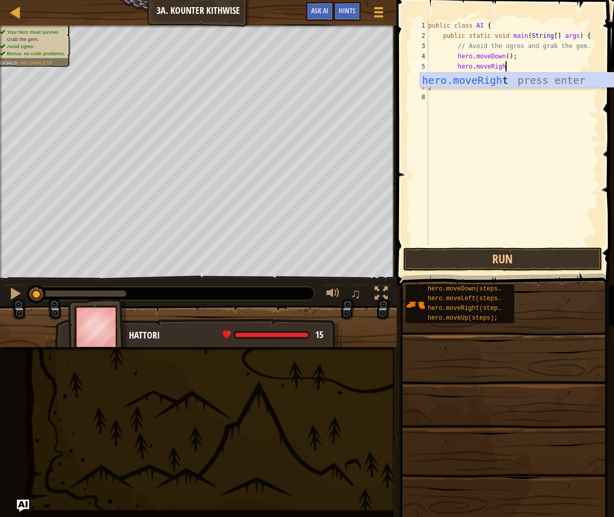
scroll to position [5, 6]
type textarea "hero.moveRight();"
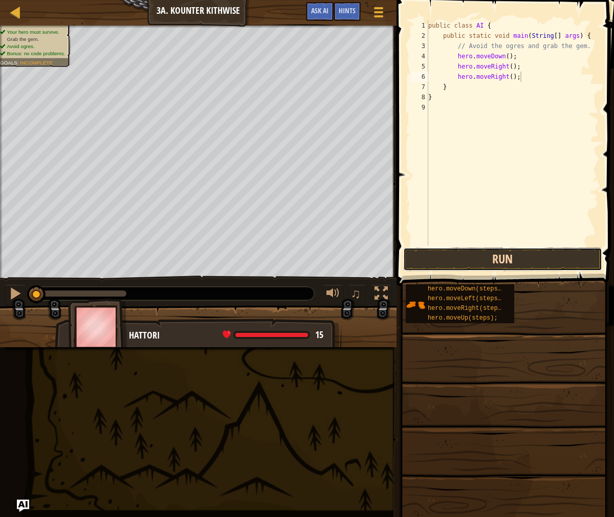
click at [467, 255] on button "Run" at bounding box center [502, 260] width 199 height 24
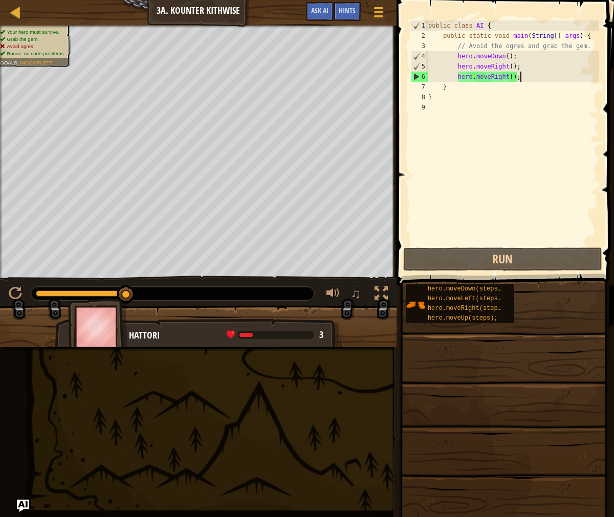
click at [490, 206] on div "public class AI { public static void main ( String [ ] args ) { // Avoid the og…" at bounding box center [512, 143] width 172 height 246
click at [575, 67] on div "public class AI { public static void main ( String [ ] args ) { // Avoid the og…" at bounding box center [512, 143] width 172 height 246
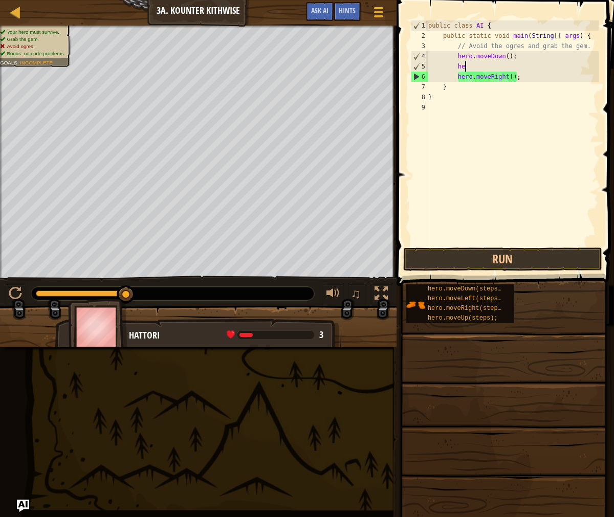
type textarea "h"
click at [527, 80] on div "public class AI { public static void main ( String [ ] args ) { // Avoid the og…" at bounding box center [512, 143] width 172 height 246
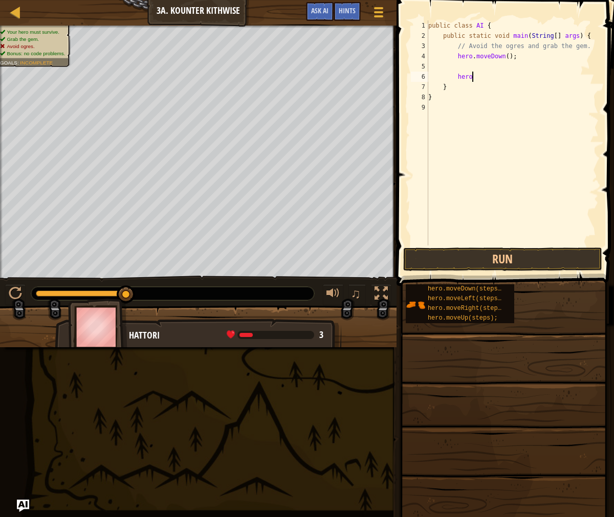
type textarea "h"
type textarea "\"
type textarea "hero.moveDown();"
click at [18, 292] on div at bounding box center [15, 293] width 13 height 13
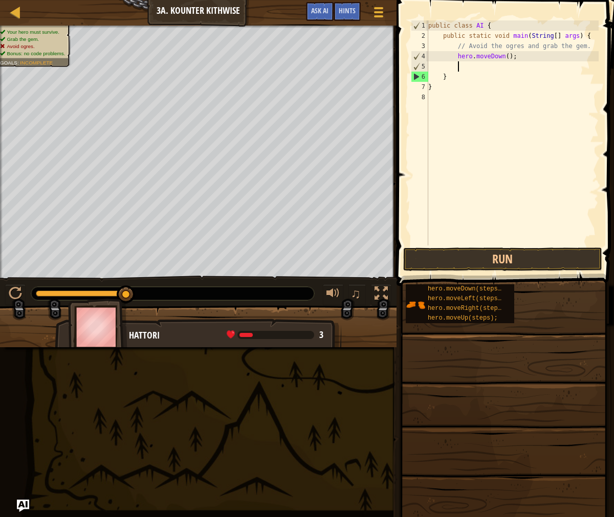
click at [529, 62] on div "public class AI { public static void main ( String [ ] args ) { // Avoid the og…" at bounding box center [512, 143] width 172 height 246
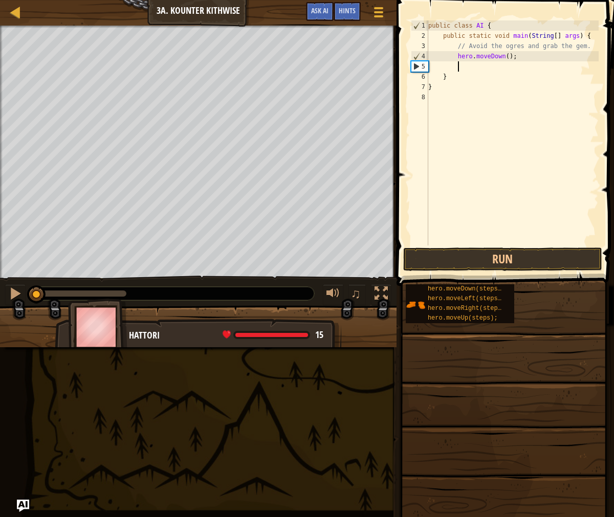
drag, startPoint x: -86, startPoint y: 291, endPoint x: -257, endPoint y: 282, distance: 171.1
click at [0, 0] on html "Map Introduction to Computer Science 3a. Kounter Kithwise Game Menu Done Hints …" at bounding box center [307, 0] width 614 height 0
drag, startPoint x: 509, startPoint y: 51, endPoint x: 527, endPoint y: 55, distance: 18.4
click at [509, 52] on div "public class AI { public static void main ( String [ ] args ) { // Avoid the og…" at bounding box center [512, 143] width 172 height 246
type textarea "hero.moveDown();"
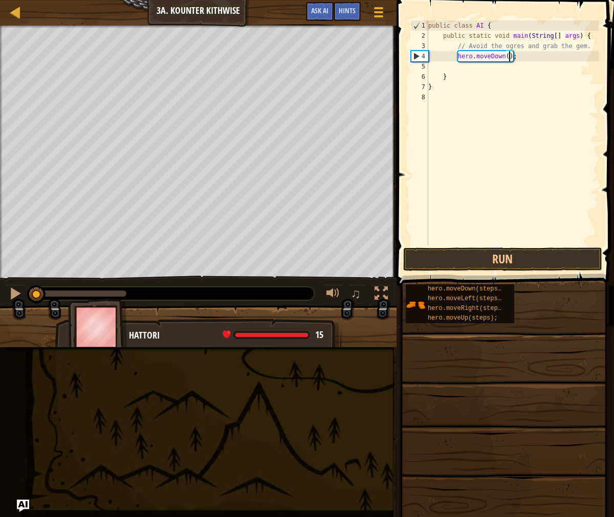
click at [527, 55] on div "public class AI { public static void main ( String [ ] args ) { // Avoid the og…" at bounding box center [512, 143] width 172 height 246
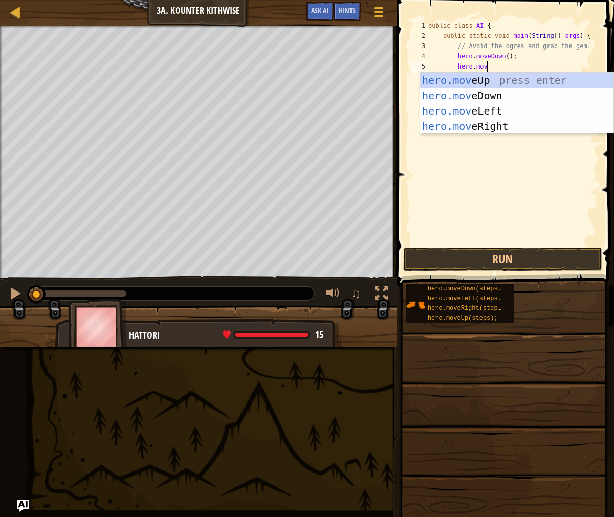
scroll to position [5, 5]
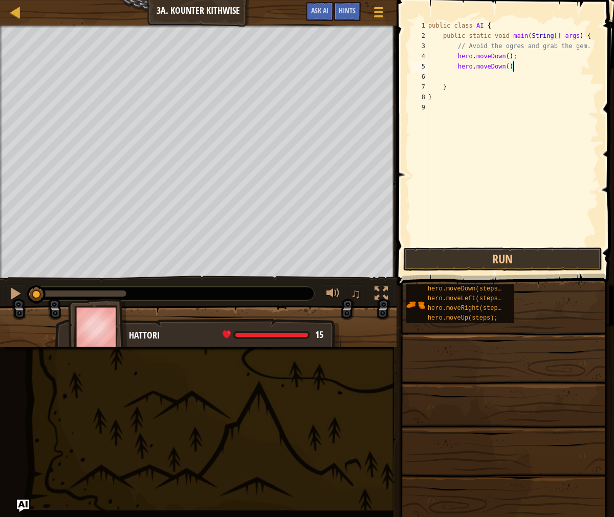
type textarea "hero.moveDown();"
type textarea "hero.moveRight();"
drag, startPoint x: 565, startPoint y: 250, endPoint x: 549, endPoint y: 232, distance: 24.3
click at [565, 250] on button "Run" at bounding box center [502, 260] width 199 height 24
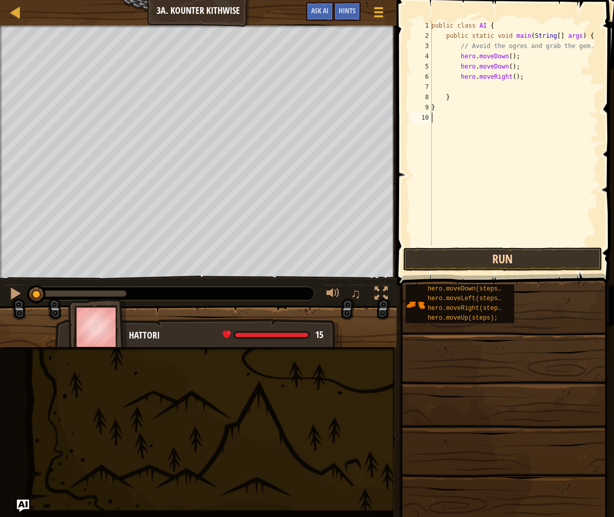
drag, startPoint x: 553, startPoint y: 238, endPoint x: 556, endPoint y: 261, distance: 23.7
click at [553, 239] on div "public class AI { public static void main ( String [ ] args ) { // Avoid the og…" at bounding box center [513, 143] width 169 height 246
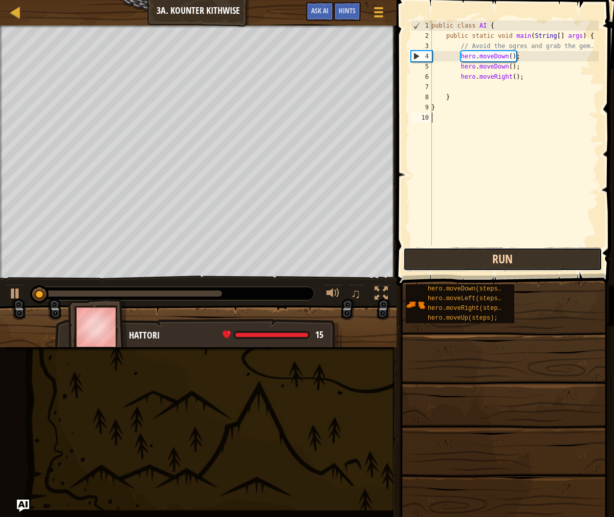
click at [556, 262] on button "Run" at bounding box center [502, 260] width 199 height 24
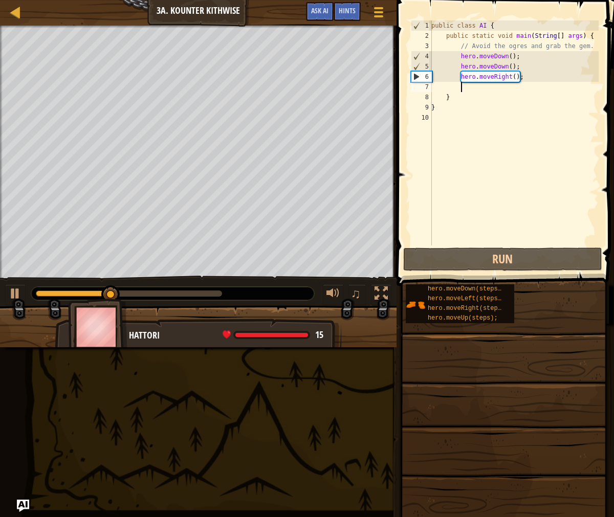
click at [548, 85] on div "public class AI { public static void main ( String [ ] args ) { // Avoid the og…" at bounding box center [513, 143] width 169 height 246
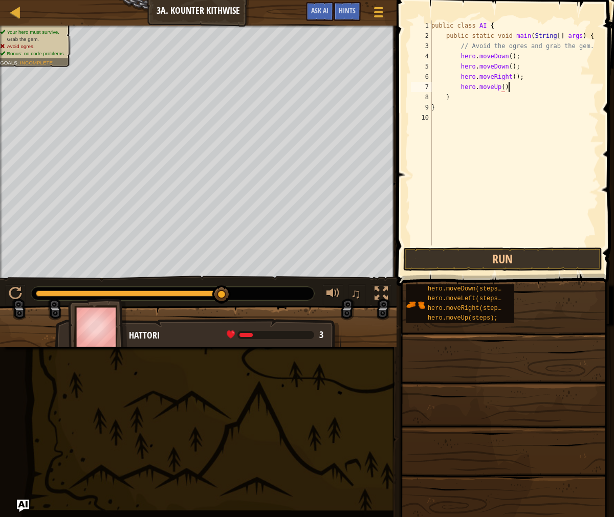
scroll to position [5, 6]
type textarea "hero.moveUp();"
type textarea "hero.moveRight();"
click at [555, 260] on button "Run" at bounding box center [502, 260] width 199 height 24
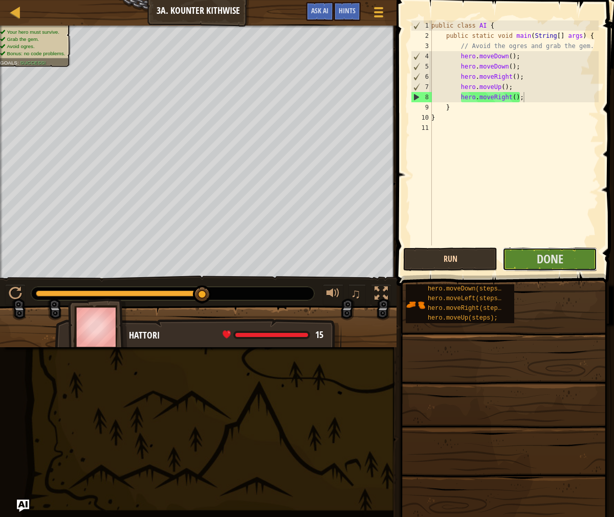
click at [555, 260] on span "Done" at bounding box center [550, 259] width 27 height 16
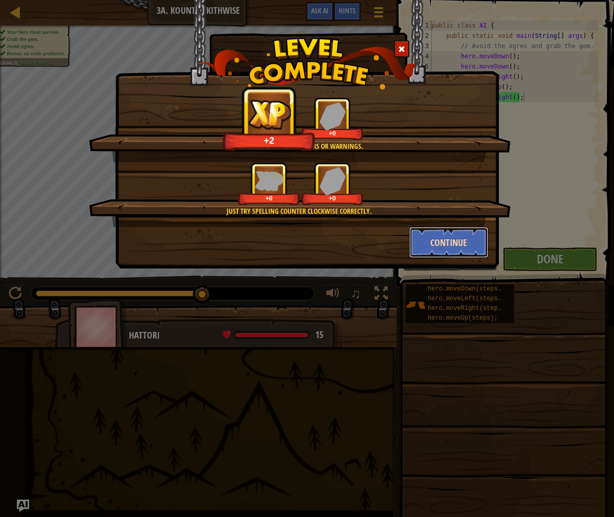
click at [466, 248] on button "Continue" at bounding box center [448, 242] width 79 height 31
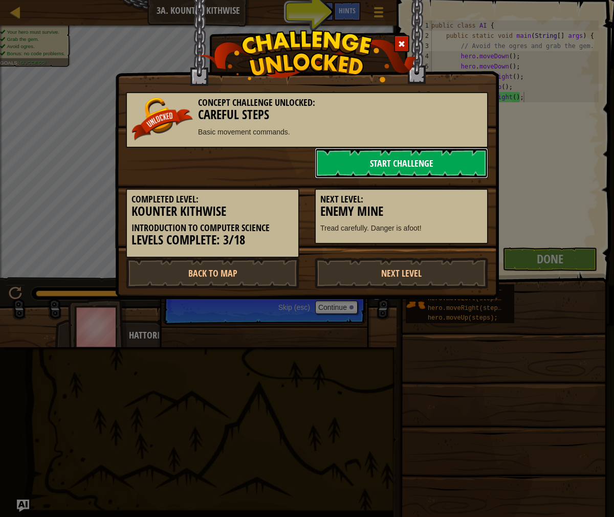
click at [387, 163] on link "Start Challenge" at bounding box center [401, 163] width 173 height 31
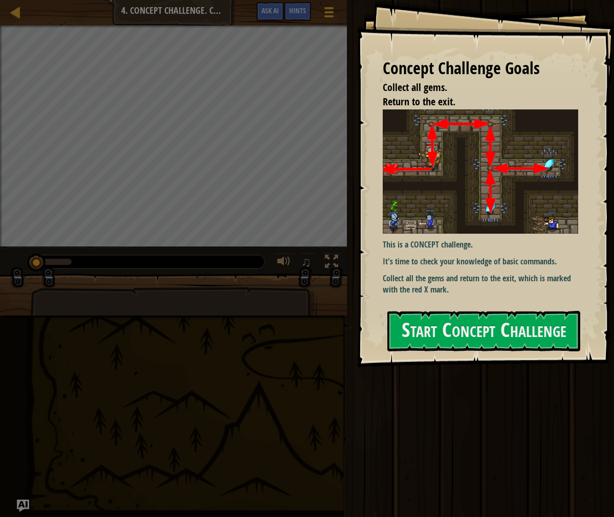
click at [480, 351] on div "Start Concept Challenge" at bounding box center [483, 331] width 193 height 41
click at [496, 333] on button "Start Concept Challenge" at bounding box center [483, 331] width 193 height 40
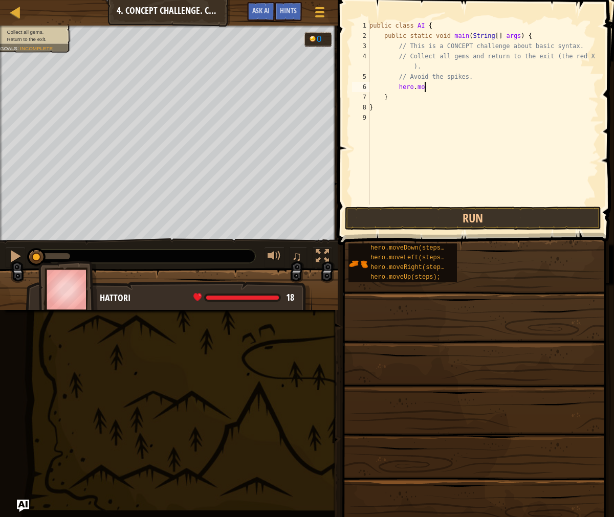
scroll to position [5, 5]
type textarea "hero.moveUp();"
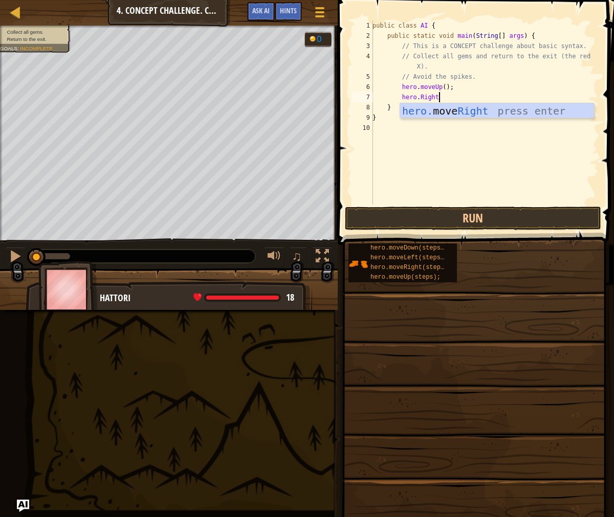
scroll to position [5, 5]
type textarea "hero.Right();"
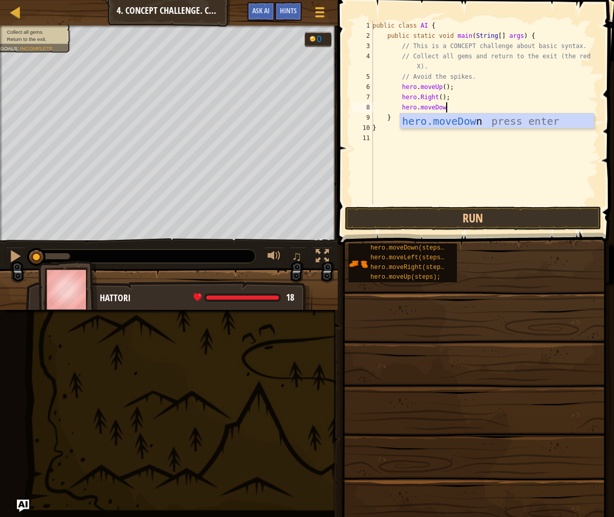
scroll to position [5, 6]
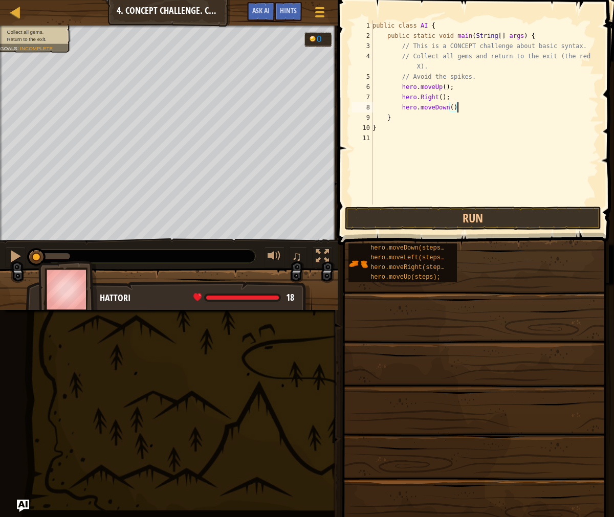
type textarea "hero.moveDown():"
type textarea "hero.moveRight();"
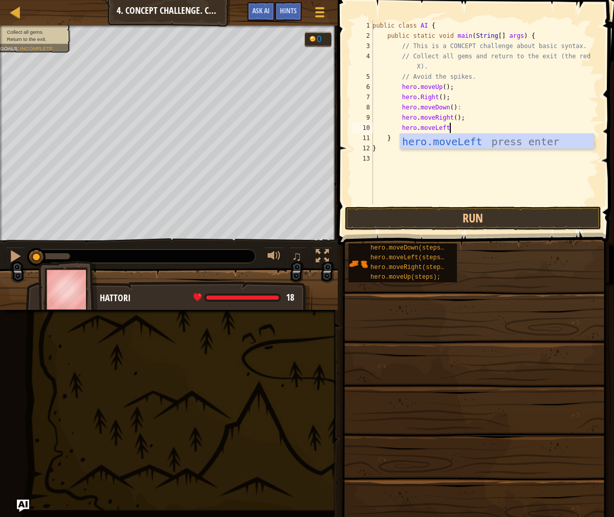
scroll to position [5, 6]
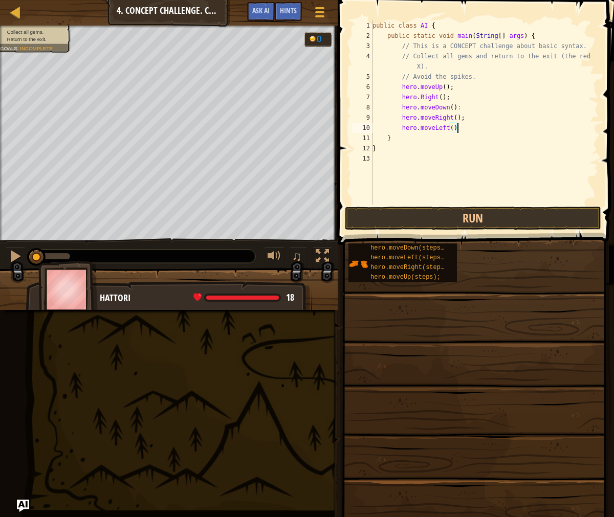
type textarea "hero.moveLeft();"
type textarea "hero.moveDown();"
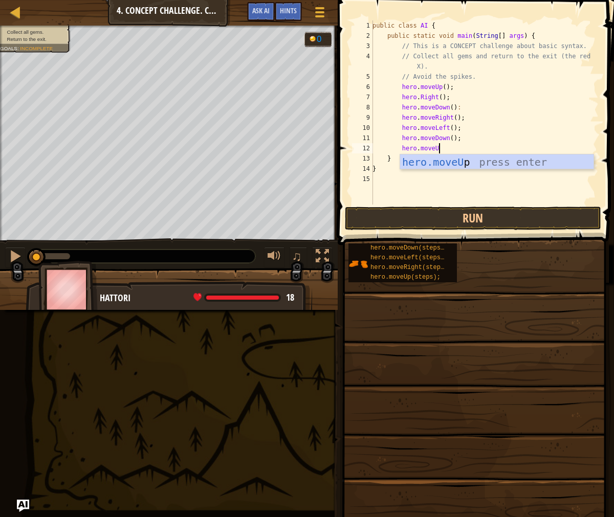
scroll to position [5, 5]
type textarea "hero.moveUp();"
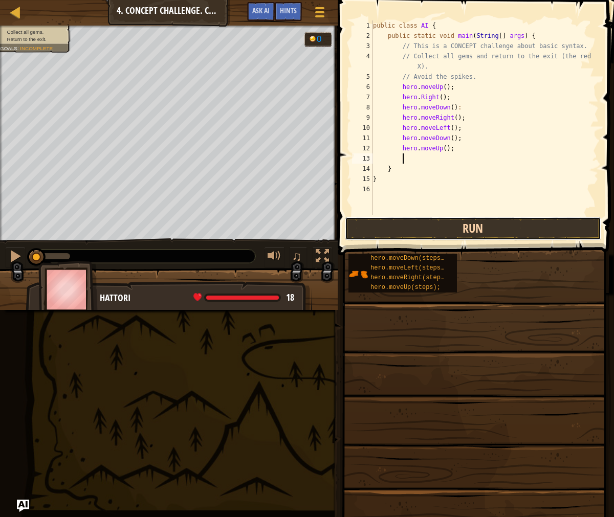
click at [434, 232] on button "Run" at bounding box center [473, 229] width 256 height 24
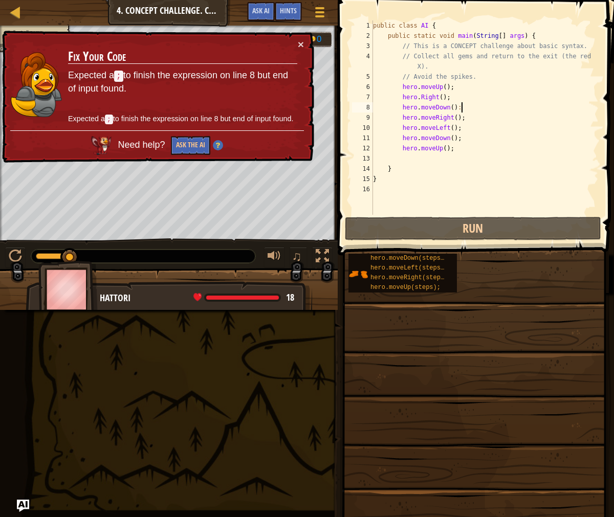
click at [496, 106] on div "public class AI { public static void main ( String [ ] args ) { // This is a CO…" at bounding box center [485, 127] width 228 height 215
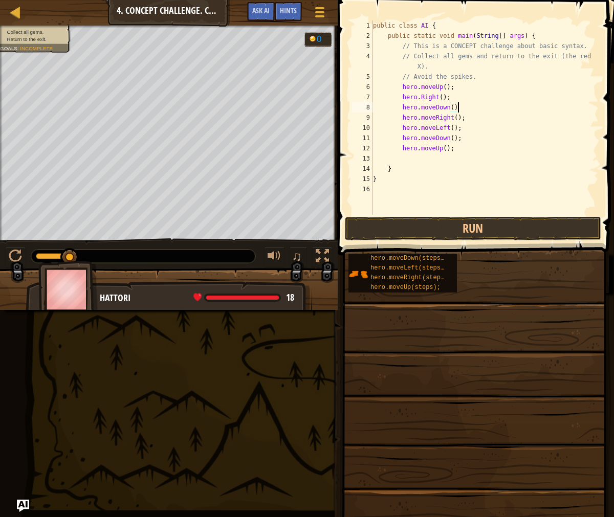
scroll to position [5, 7]
click at [480, 226] on button "Run" at bounding box center [473, 229] width 256 height 24
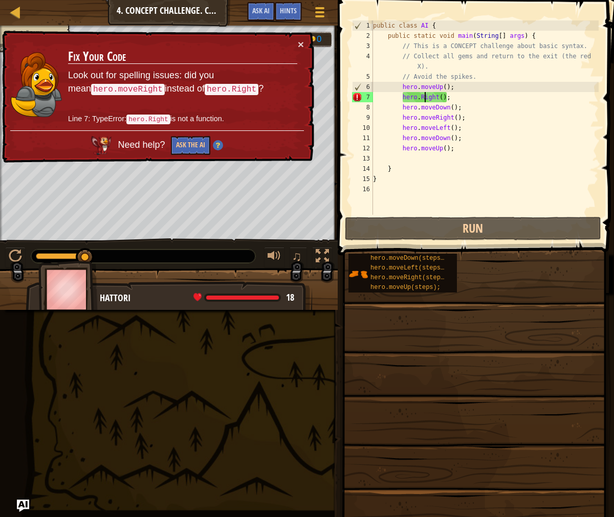
click at [423, 93] on div "public class AI { public static void main ( String [ ] args ) { // This is a CO…" at bounding box center [485, 127] width 228 height 215
click at [418, 98] on div "public class AI { public static void main ( String [ ] args ) { // This is a CO…" at bounding box center [485, 127] width 228 height 215
click at [423, 98] on div "public class AI { public static void main ( String [ ] args ) { // This is a CO…" at bounding box center [485, 127] width 228 height 215
click at [420, 98] on div "public class AI { public static void main ( String [ ] args ) { // This is a CO…" at bounding box center [485, 127] width 228 height 215
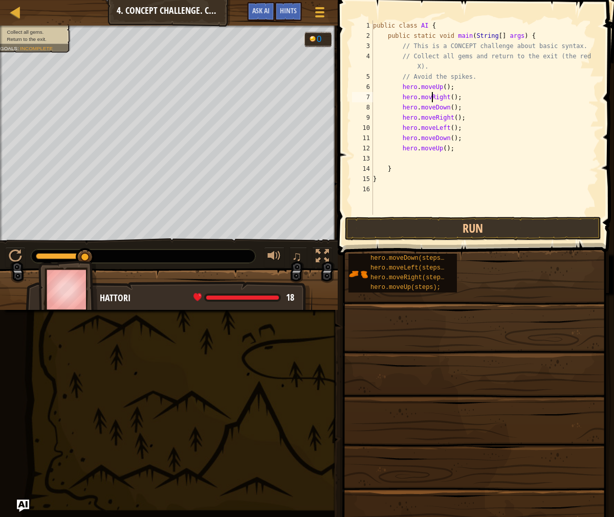
scroll to position [5, 5]
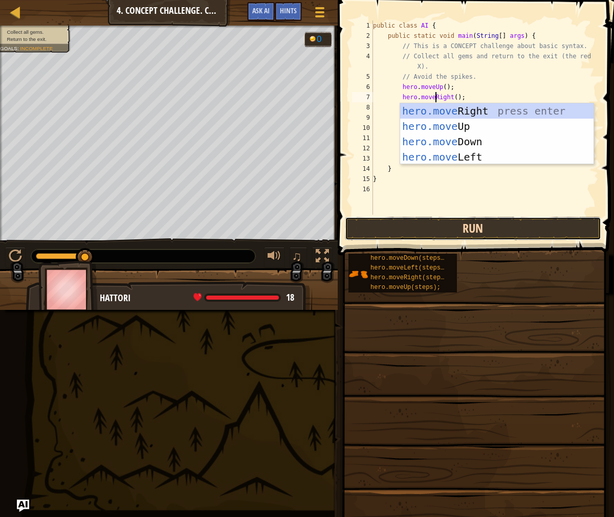
drag, startPoint x: 497, startPoint y: 237, endPoint x: 499, endPoint y: 230, distance: 7.4
click at [497, 237] on button "Run" at bounding box center [473, 229] width 256 height 24
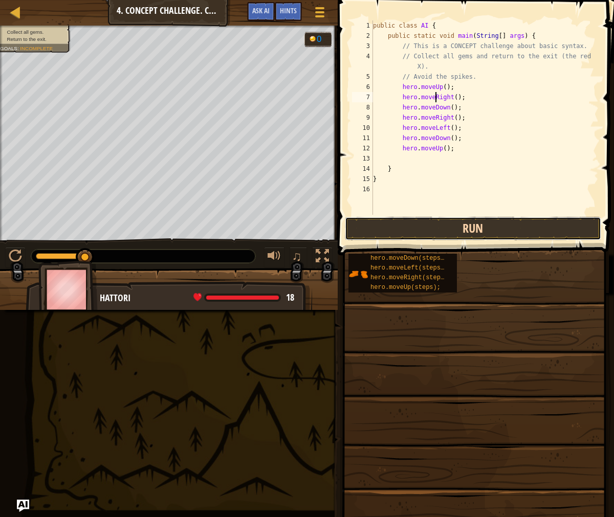
click at [495, 224] on button "Run" at bounding box center [473, 229] width 256 height 24
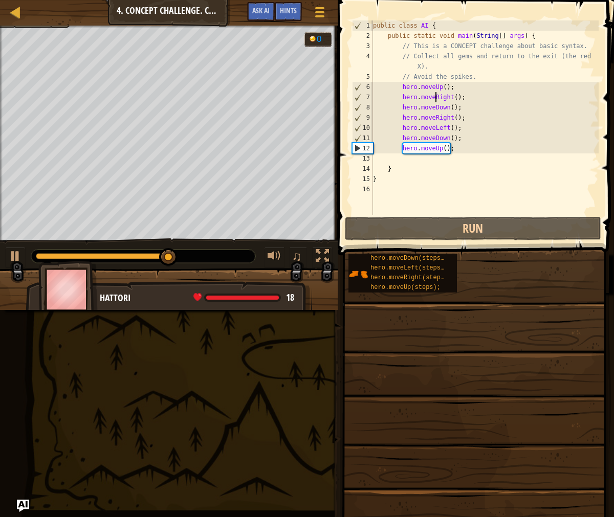
click at [463, 150] on div "public class AI { public static void main ( String [ ] args ) { // This is a CO…" at bounding box center [485, 127] width 228 height 215
type textarea "hero.moveUp();"
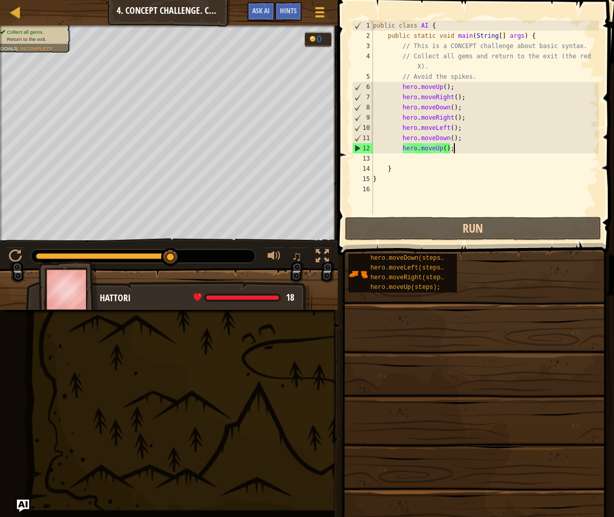
scroll to position [5, 2]
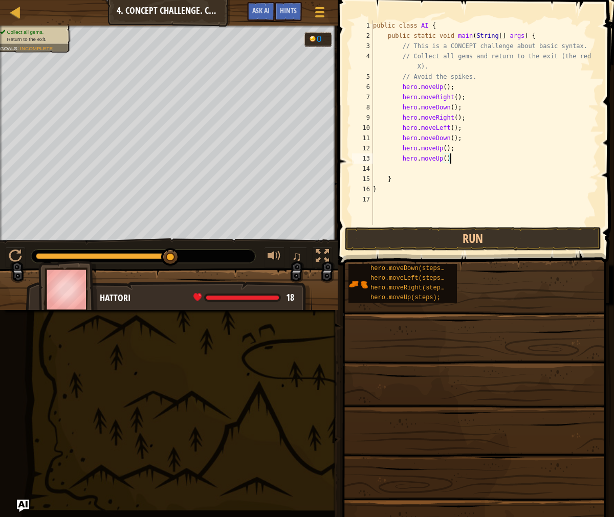
type textarea "hero.moveUp();"
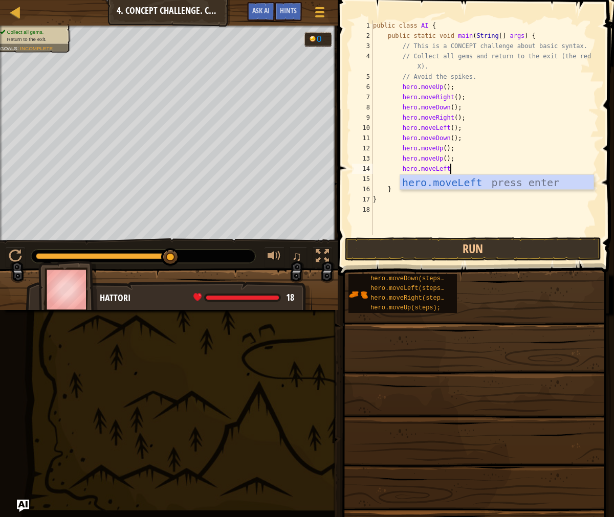
scroll to position [5, 6]
type textarea "hero.moveLeft();"
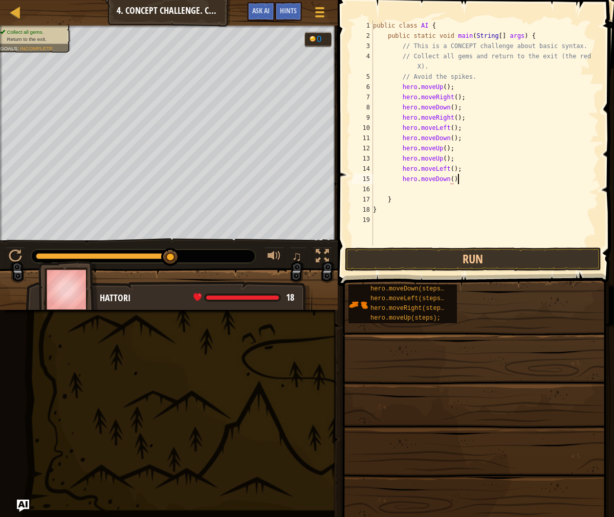
scroll to position [5, 7]
type textarea "hero.moveDown();"
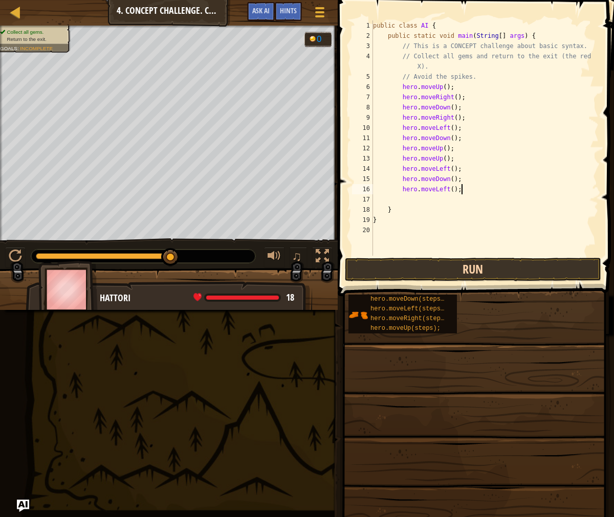
type textarea "hero.moveLeft();"
click at [458, 272] on button "Run" at bounding box center [473, 270] width 256 height 24
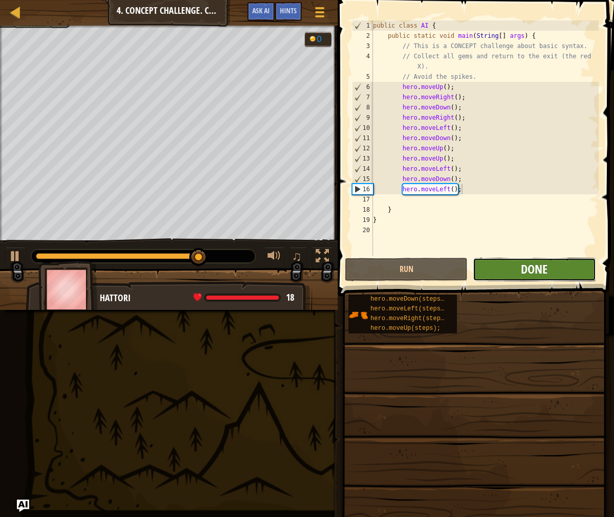
click at [530, 273] on span "Done" at bounding box center [534, 269] width 27 height 16
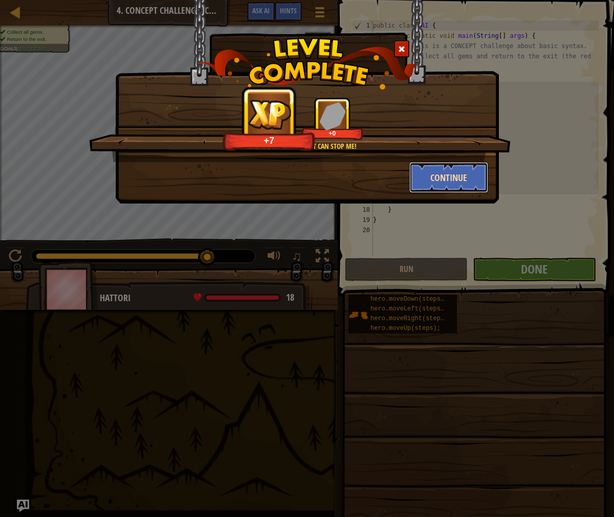
click at [476, 174] on button "Continue" at bounding box center [448, 177] width 79 height 31
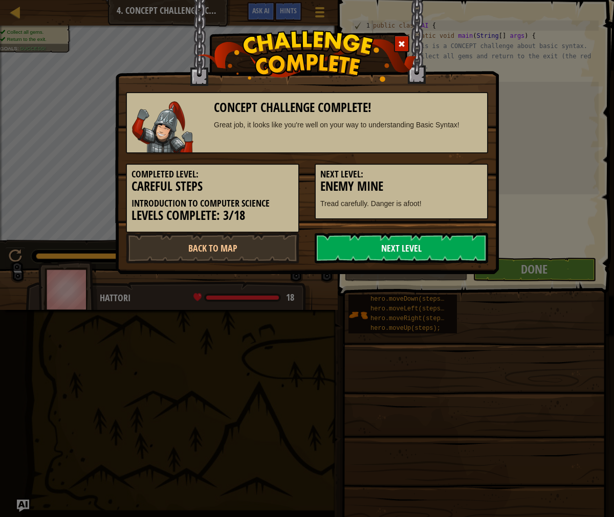
click at [421, 245] on link "Next Level" at bounding box center [401, 248] width 173 height 31
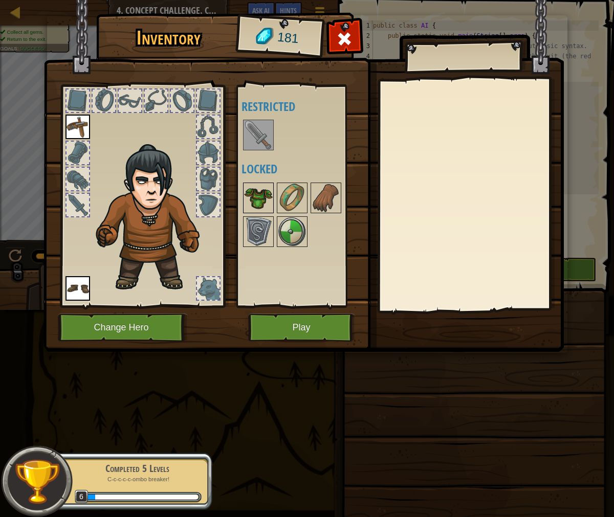
click at [260, 202] on img at bounding box center [258, 198] width 29 height 29
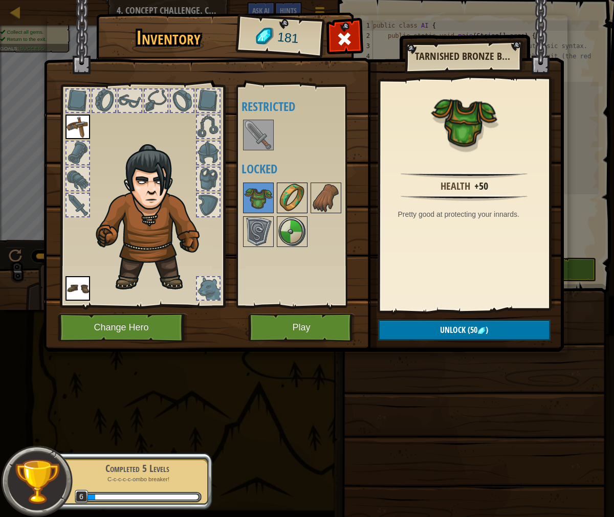
click at [295, 195] on img at bounding box center [292, 198] width 29 height 29
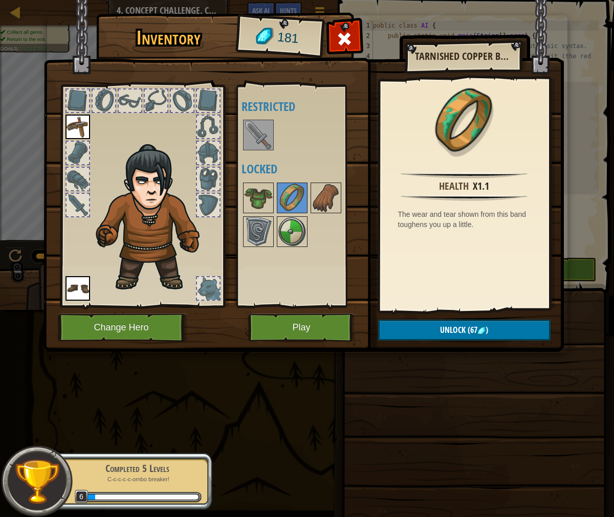
click at [344, 185] on div at bounding box center [301, 215] width 121 height 68
click at [329, 190] on img at bounding box center [326, 198] width 29 height 29
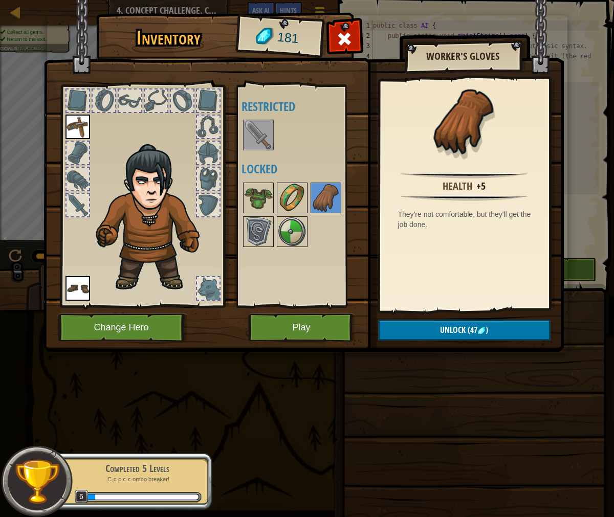
click at [304, 202] on img at bounding box center [292, 198] width 29 height 29
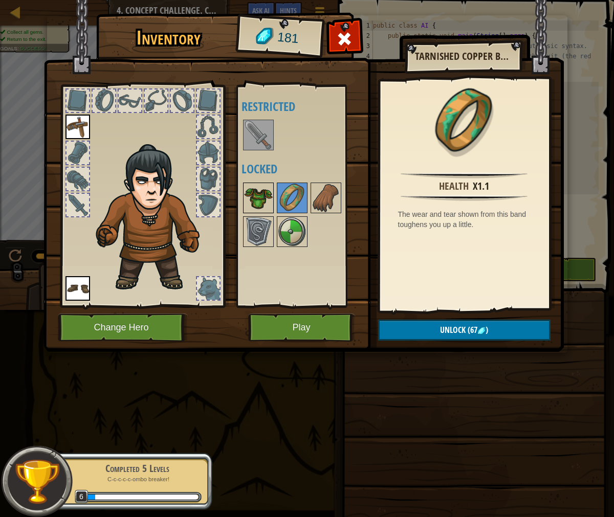
click at [284, 203] on img at bounding box center [292, 198] width 29 height 29
click at [232, 200] on img at bounding box center [303, 166] width 520 height 371
click at [250, 229] on div "Available Equip Equip (double-click to equip) Restricted Locked" at bounding box center [301, 196] width 121 height 213
click at [249, 235] on img at bounding box center [258, 231] width 29 height 29
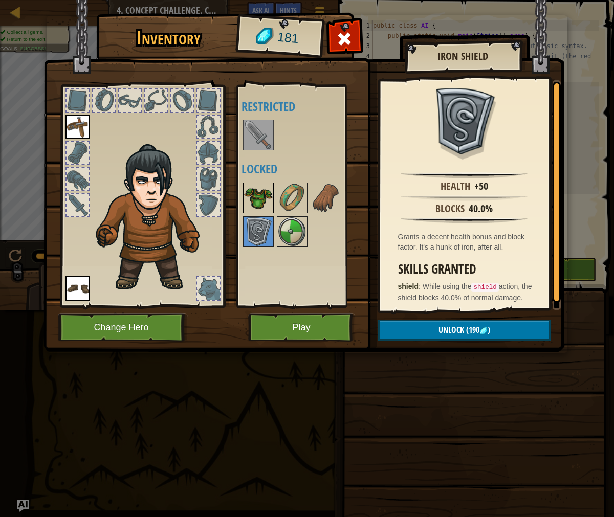
click at [259, 204] on img at bounding box center [258, 198] width 29 height 29
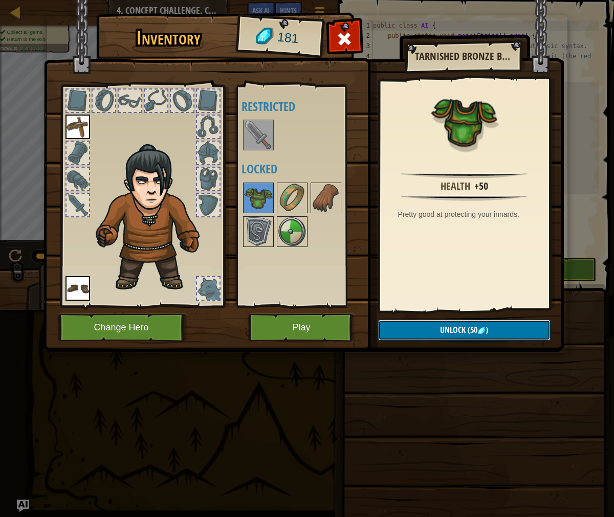
click at [430, 325] on button "Unlock (50 )" at bounding box center [464, 330] width 172 height 21
click at [464, 335] on button "Confirm" at bounding box center [464, 330] width 172 height 21
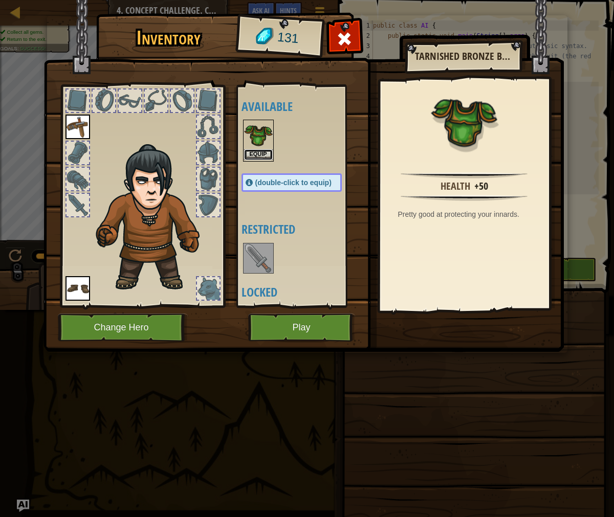
click at [259, 150] on button "Equip" at bounding box center [258, 154] width 29 height 11
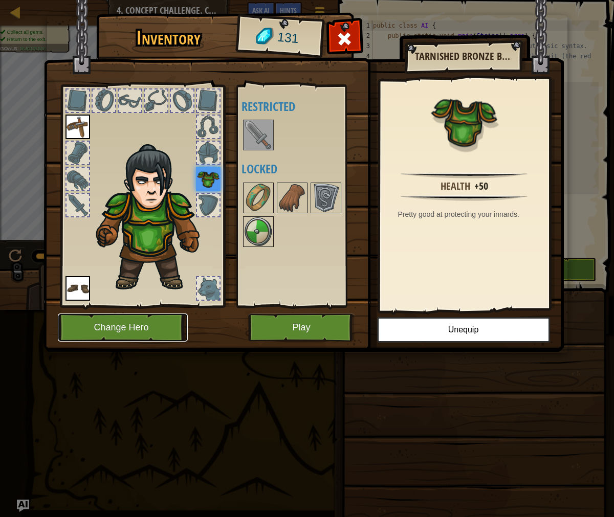
click at [158, 324] on button "Change Hero" at bounding box center [123, 328] width 130 height 28
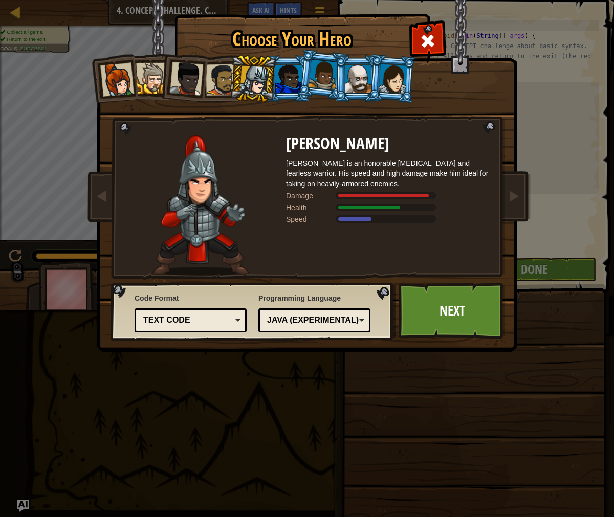
click at [426, 54] on div "Captain [PERSON_NAME] Anya is a no-nonsense leader who isn't afraid to go in an…" at bounding box center [307, 161] width 384 height 223
click at [399, 42] on h1 "Choose Your Hero" at bounding box center [291, 39] width 230 height 21
click at [437, 42] on div at bounding box center [427, 40] width 32 height 32
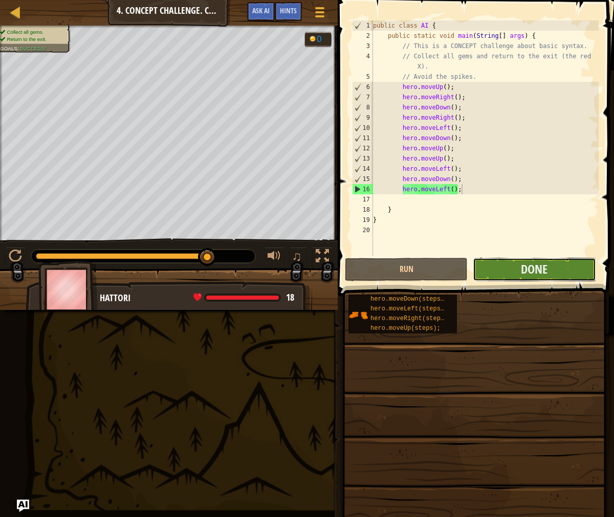
click at [503, 269] on button "Done" at bounding box center [534, 270] width 123 height 24
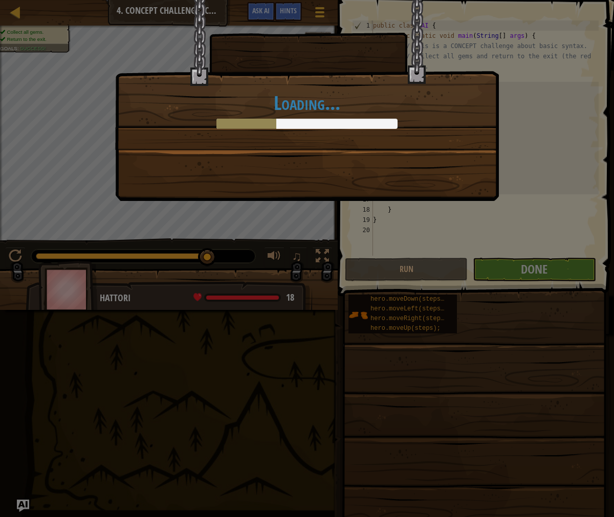
click at [352, 215] on div "Loading..." at bounding box center [307, 258] width 614 height 517
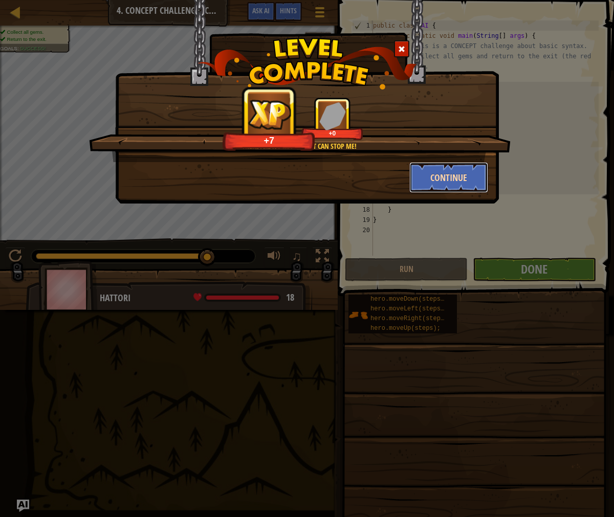
click at [450, 187] on button "Continue" at bounding box center [448, 177] width 79 height 31
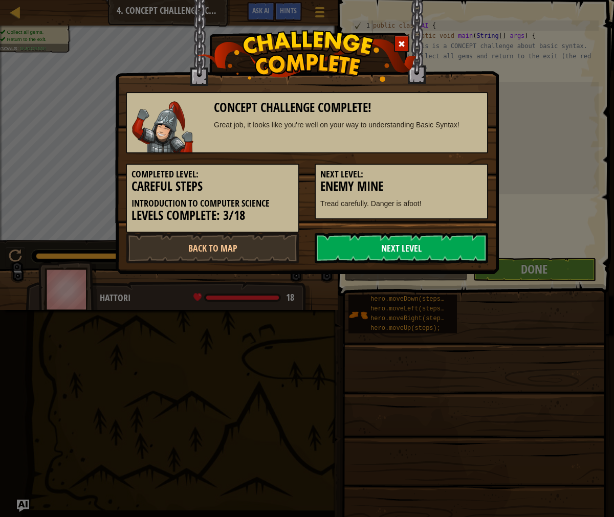
click at [425, 245] on link "Next Level" at bounding box center [401, 248] width 173 height 31
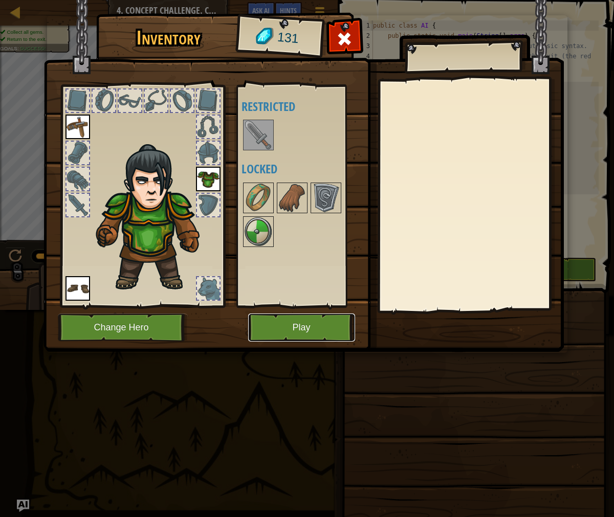
click at [329, 317] on button "Play" at bounding box center [301, 328] width 107 height 28
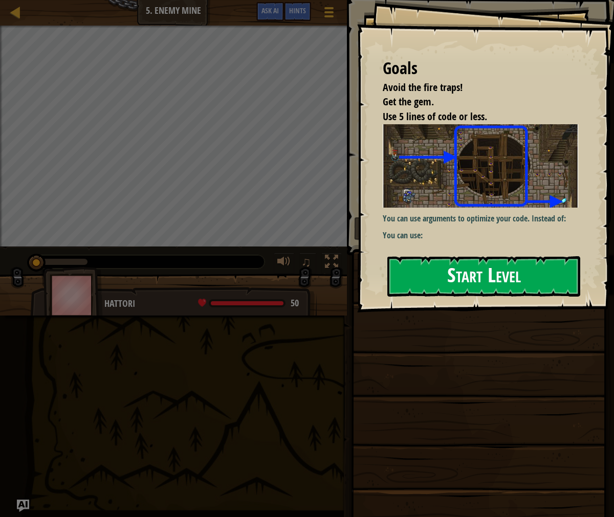
click at [460, 275] on button "Start Level" at bounding box center [483, 276] width 193 height 40
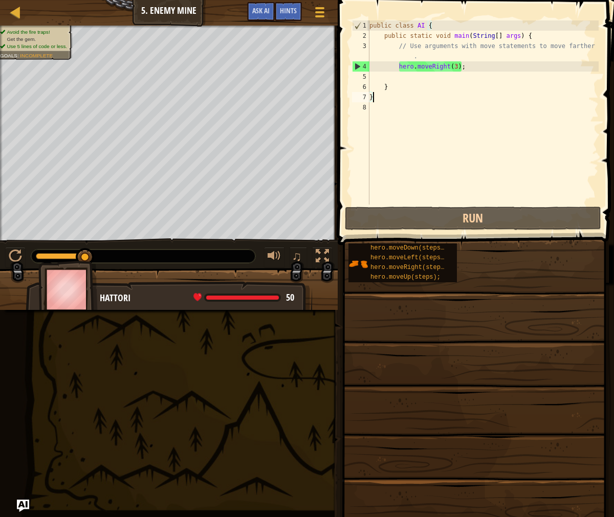
click at [402, 82] on div "public class AI { public static void main ( String [ ] args ) { // Use argument…" at bounding box center [482, 122] width 231 height 205
type textarea "}"
click at [403, 78] on div "public class AI { public static void main ( String [ ] args ) { // Use argument…" at bounding box center [482, 122] width 231 height 205
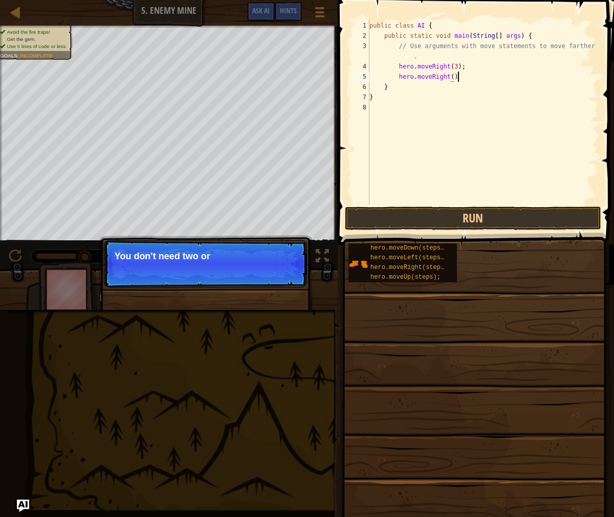
scroll to position [5, 7]
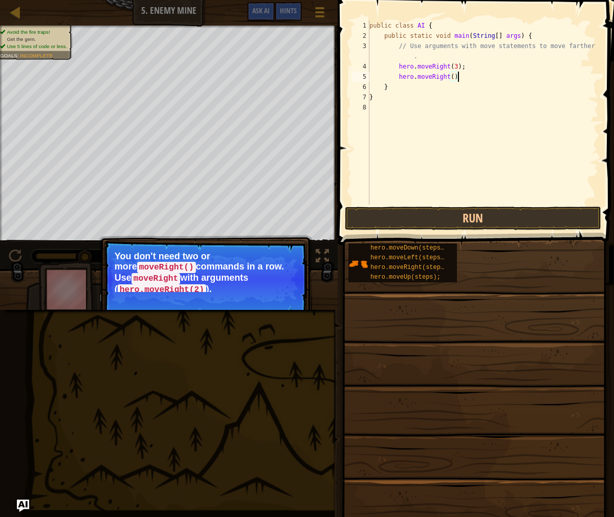
type textarea "hero.moveRight();"
click at [456, 76] on div "public class AI { public static void main ( String [ ] args ) { // Use argument…" at bounding box center [482, 122] width 231 height 205
type textarea "hero.moveRight();"
click at [454, 79] on div "public class AI { public static void main ( String [ ] args ) { // Use argument…" at bounding box center [482, 122] width 231 height 205
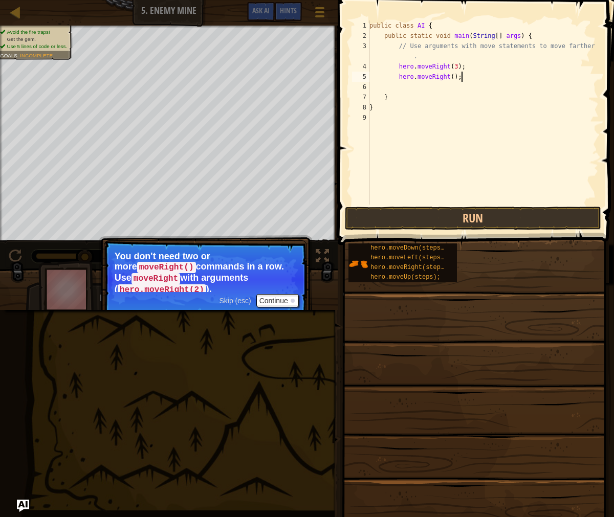
click at [460, 72] on div "public class AI { public static void main ( String [ ] args ) { // Use argument…" at bounding box center [482, 122] width 231 height 205
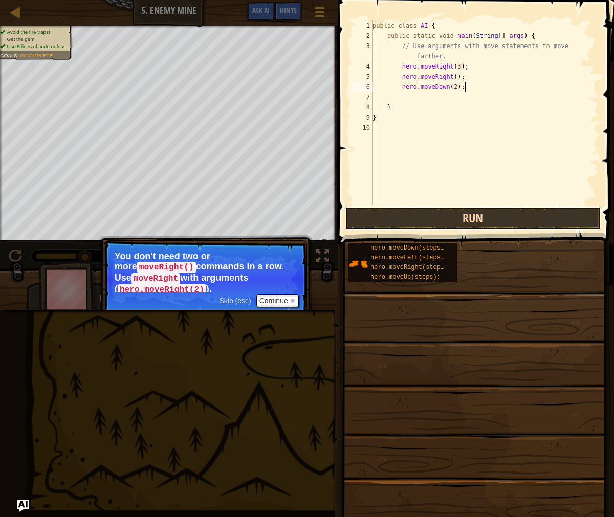
click at [494, 211] on button "Run" at bounding box center [473, 219] width 256 height 24
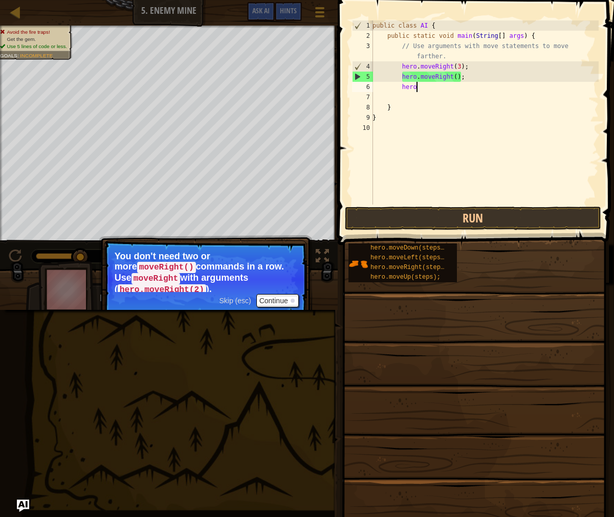
type textarea "h"
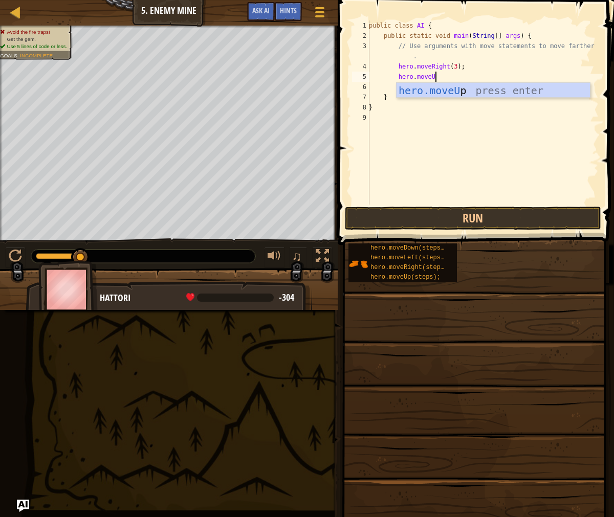
scroll to position [5, 5]
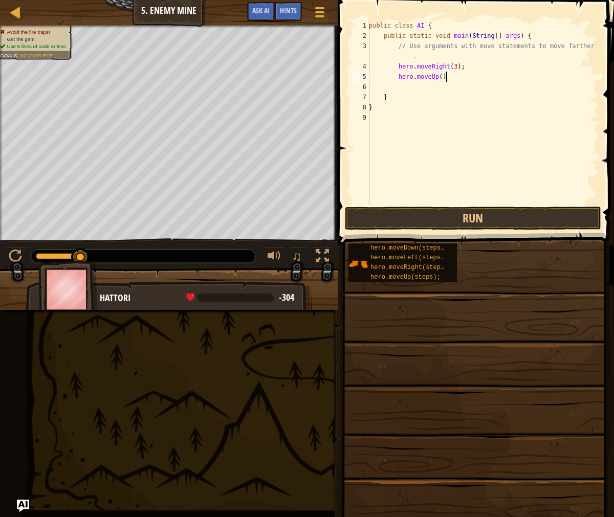
type textarea "hero.moveUp();"
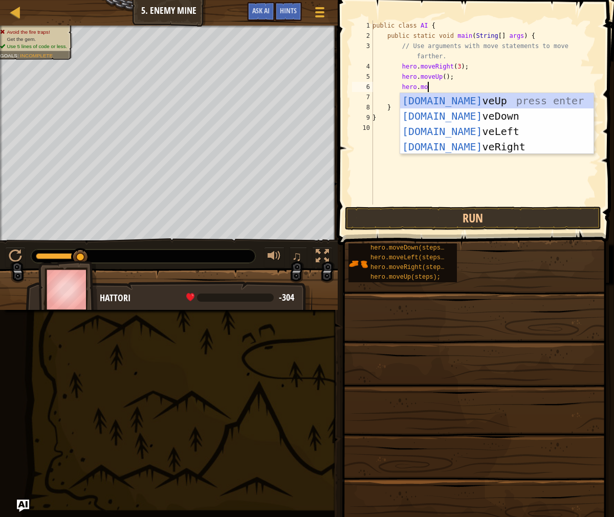
scroll to position [5, 5]
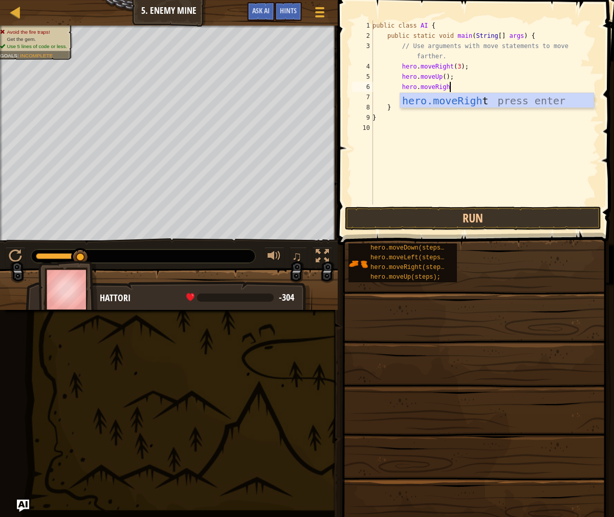
type textarea "hero.moveRight"
